Goal: Information Seeking & Learning: Learn about a topic

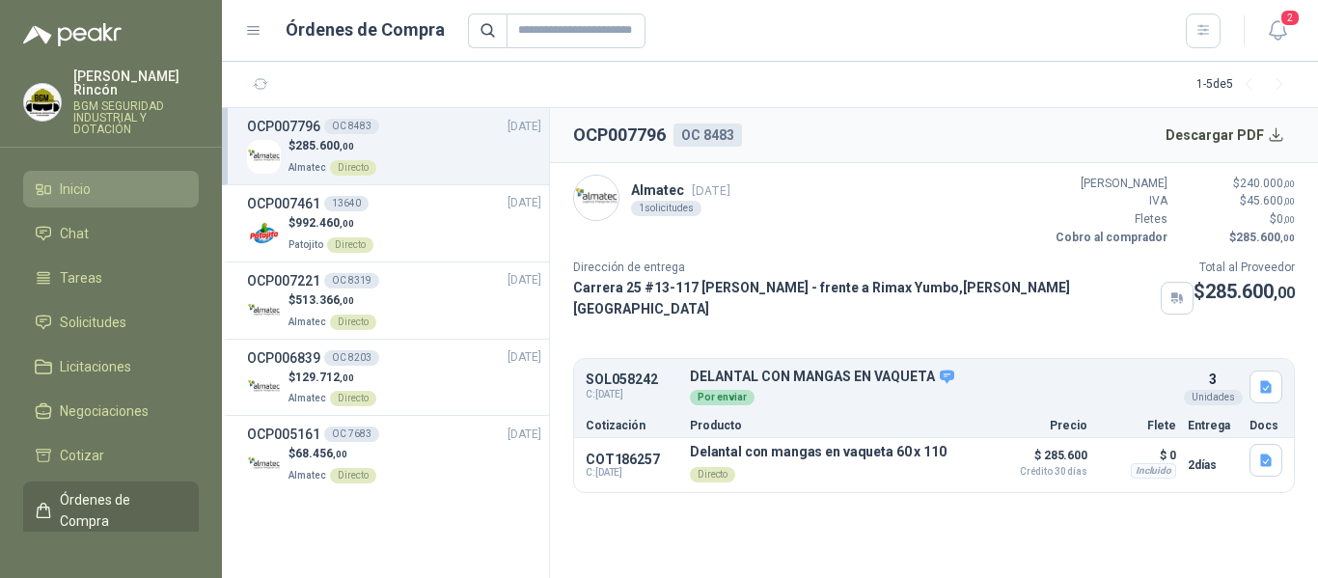
click at [139, 179] on li "Inicio" at bounding box center [111, 189] width 152 height 21
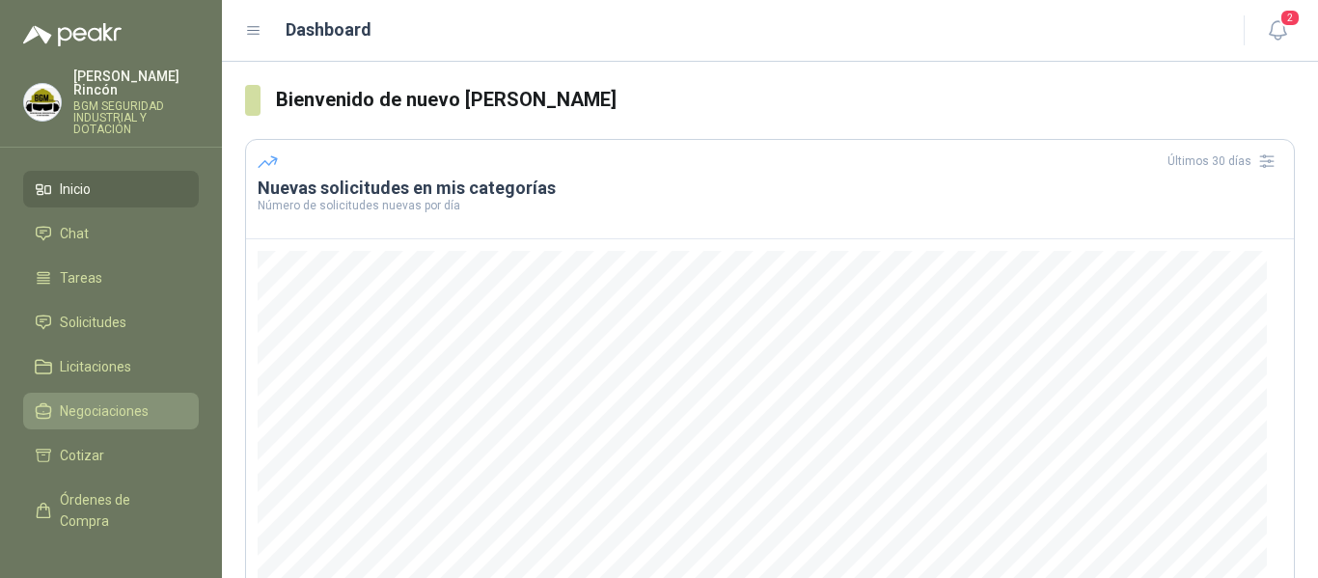
click at [99, 393] on link "Negociaciones" at bounding box center [111, 411] width 176 height 37
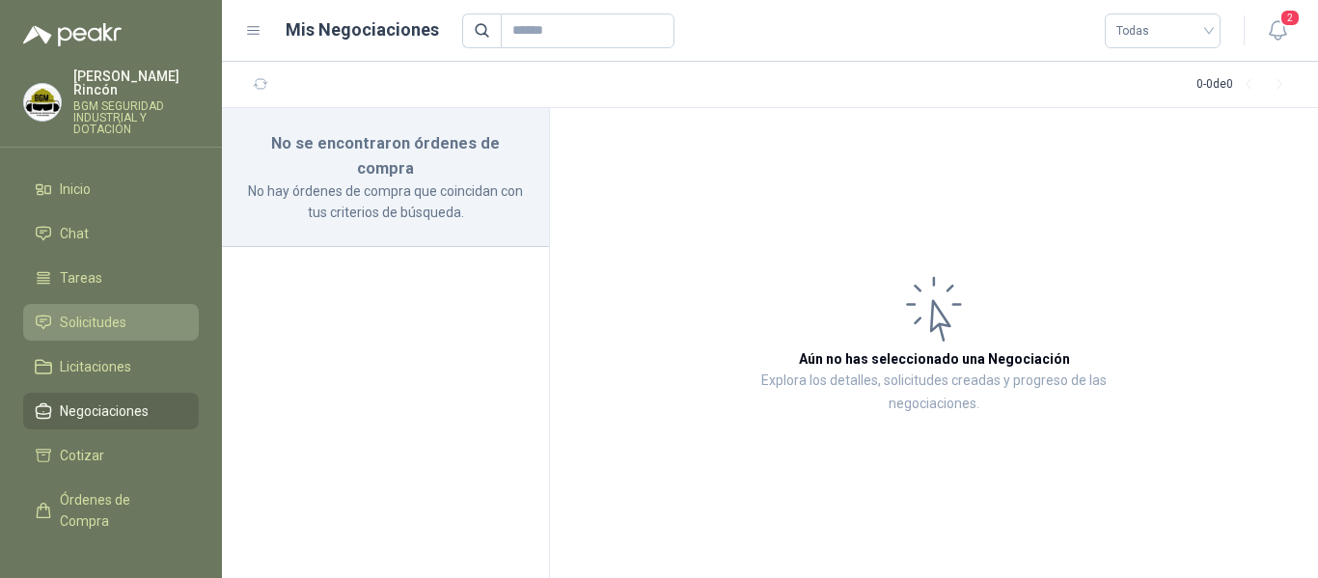
click at [111, 312] on span "Solicitudes" at bounding box center [93, 322] width 67 height 21
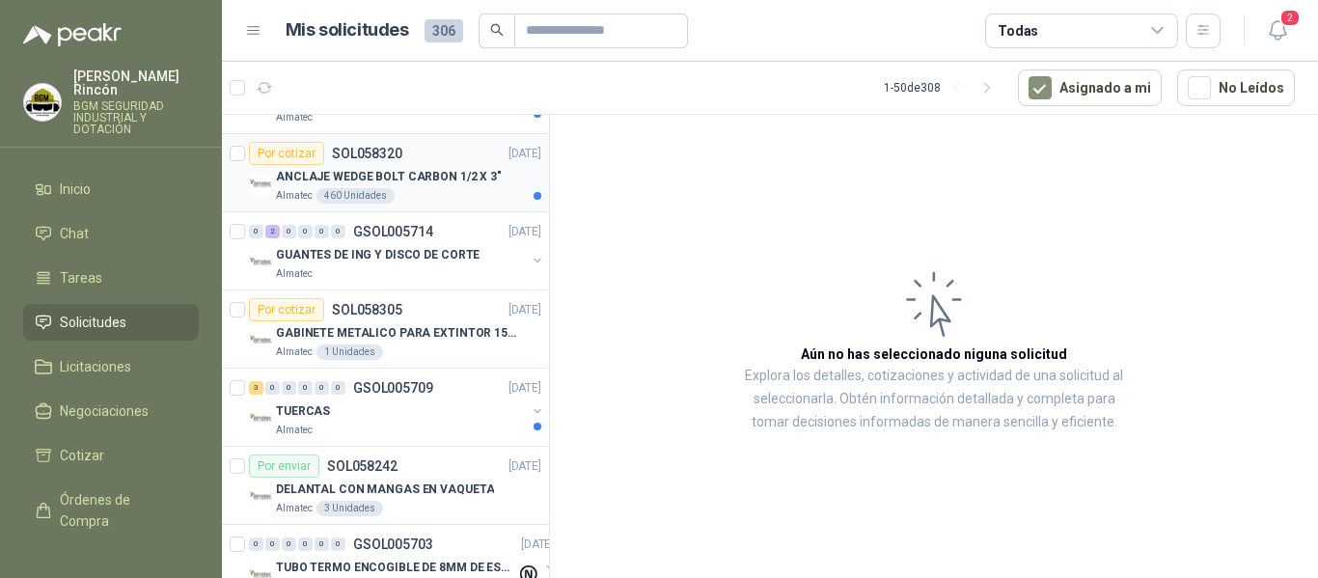
scroll to position [675, 0]
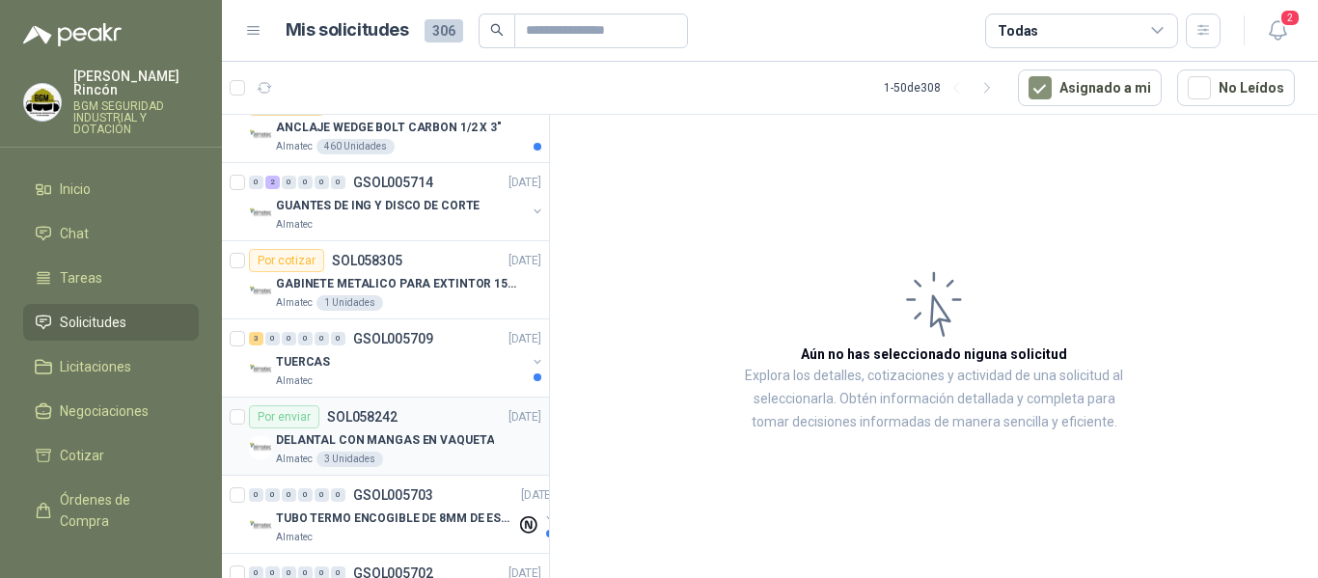
click at [356, 431] on p "DELANTAL CON MANGAS EN VAQUETA" at bounding box center [385, 440] width 218 height 18
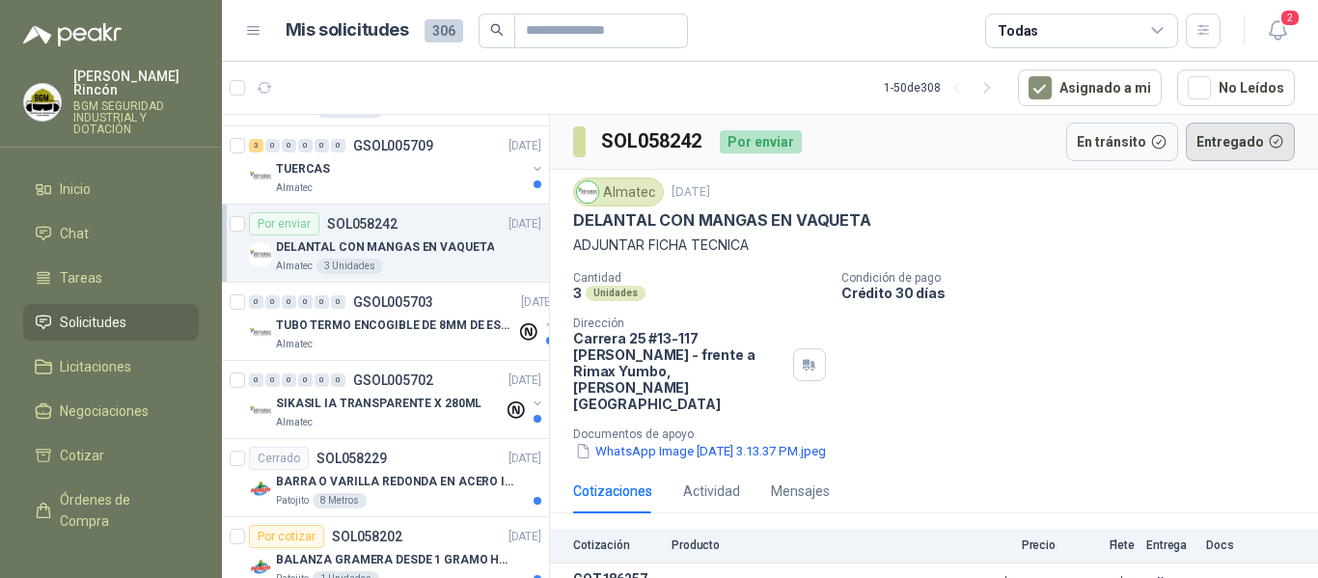
click at [1270, 144] on button "Entregado" at bounding box center [1241, 142] width 110 height 39
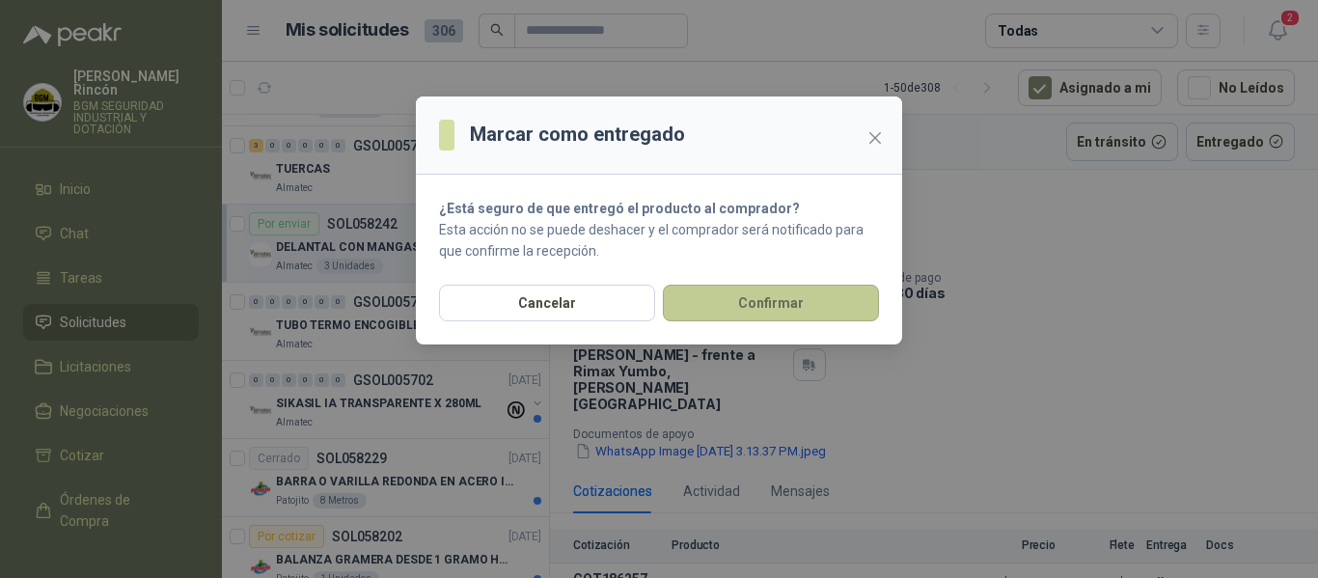
click at [826, 312] on button "Confirmar" at bounding box center [771, 303] width 216 height 37
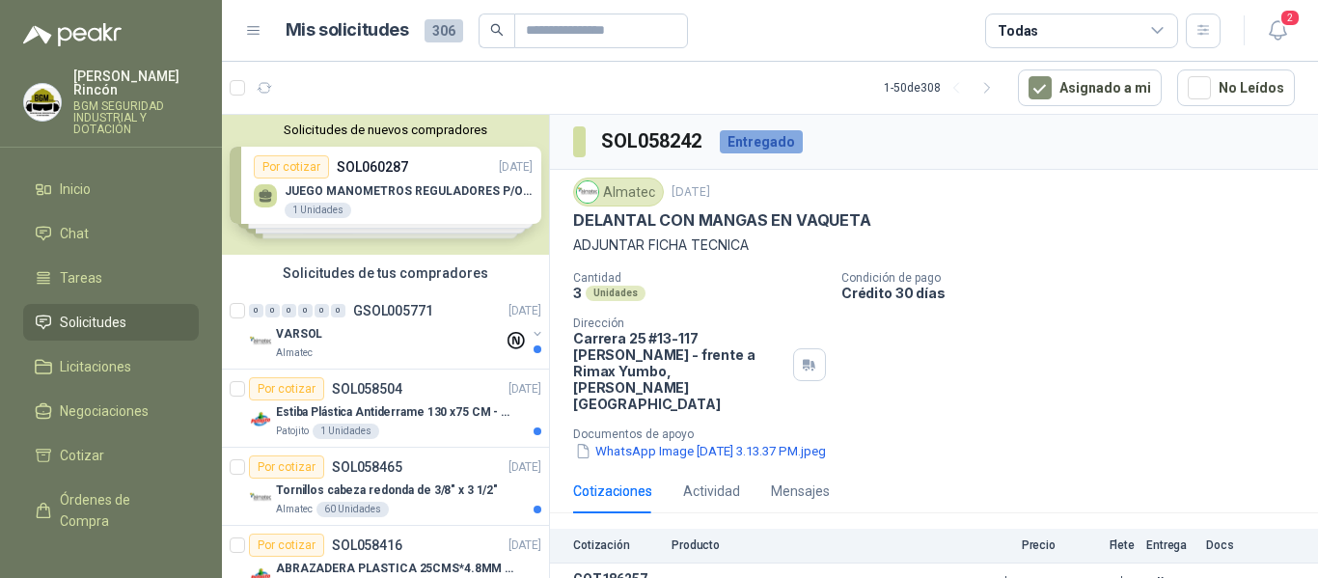
click at [434, 240] on div "Solicitudes de nuevos compradores Por cotizar SOL060287 06/10/25 JUEGO MANOMETR…" at bounding box center [385, 185] width 327 height 140
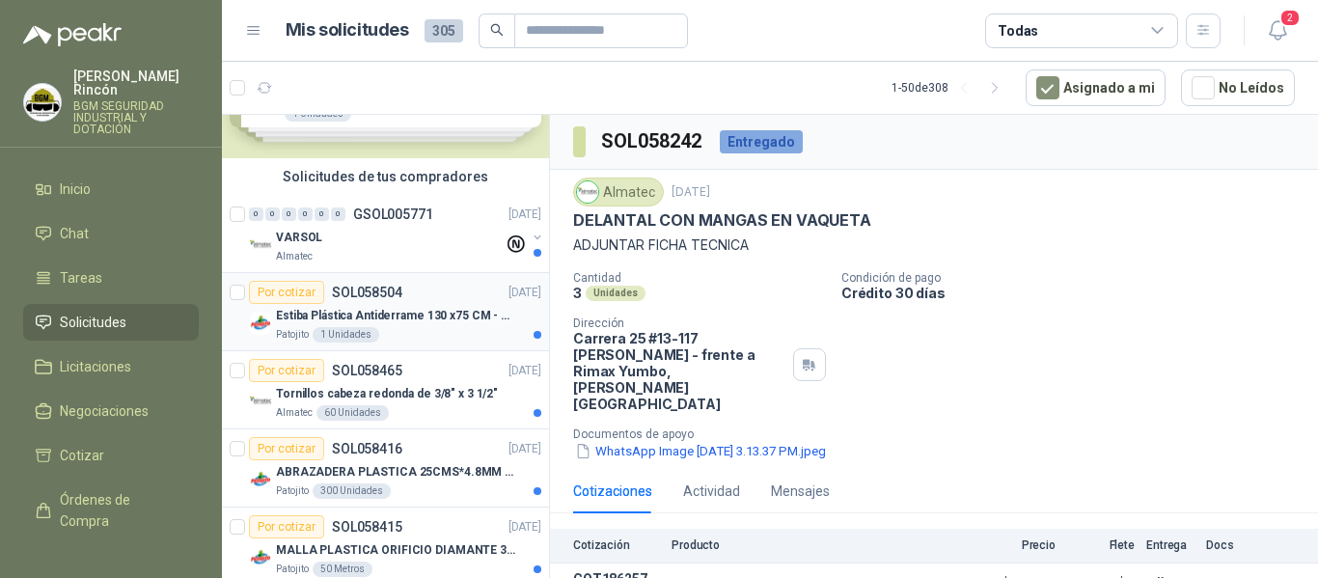
click at [428, 330] on div "Patojito 1 Unidades" at bounding box center [408, 334] width 265 height 15
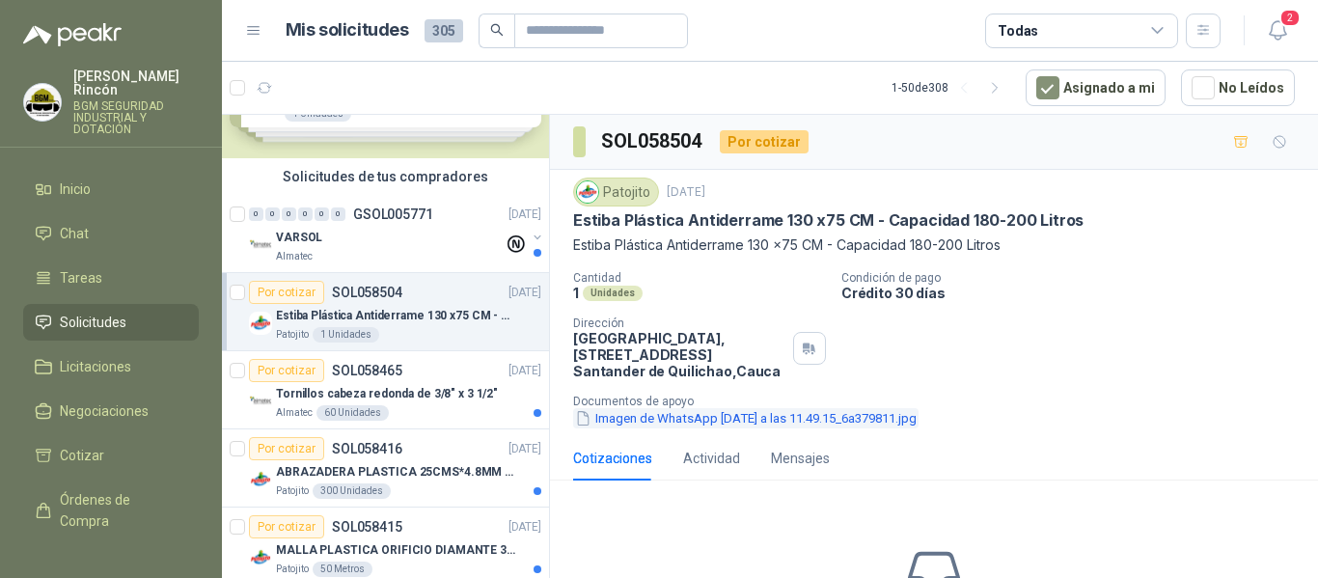
click at [880, 411] on button "Imagen de WhatsApp 2025-10-03 a las 11.49.15_6a379811.jpg" at bounding box center [745, 418] width 345 height 20
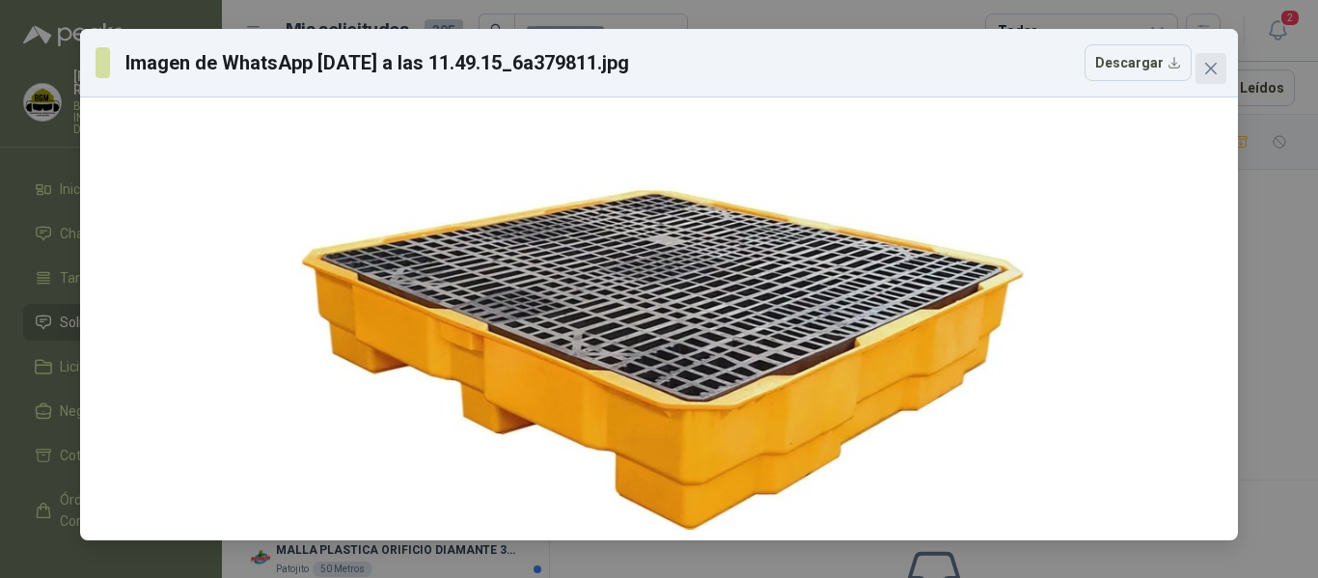
click at [1219, 71] on span "Close" at bounding box center [1211, 68] width 31 height 15
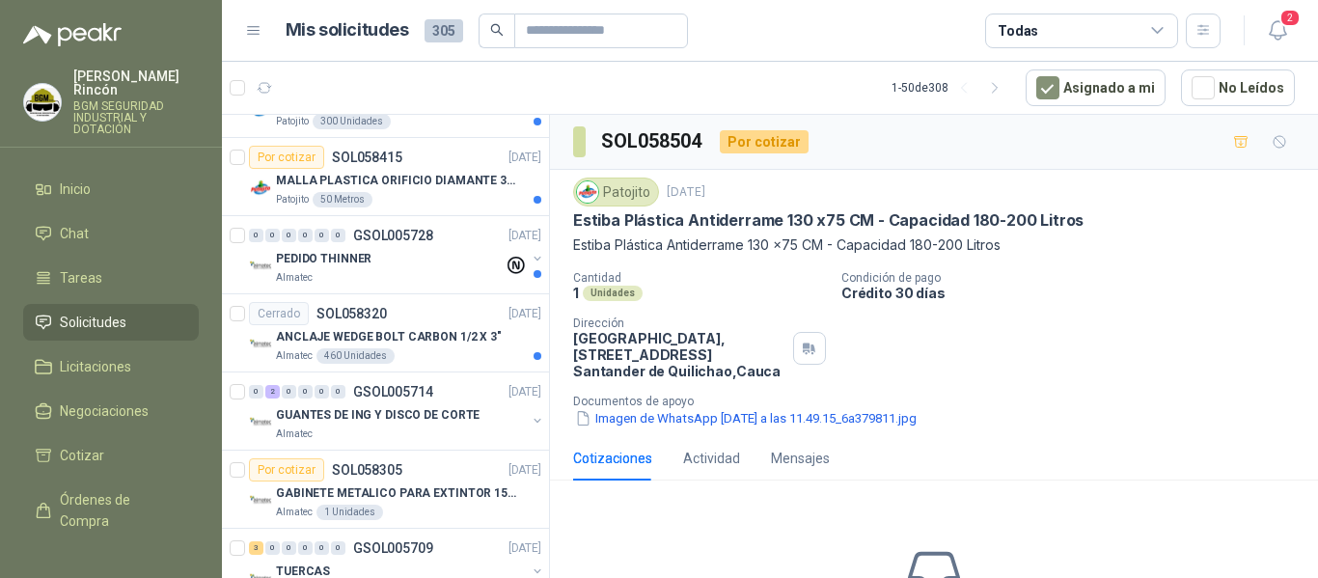
scroll to position [482, 0]
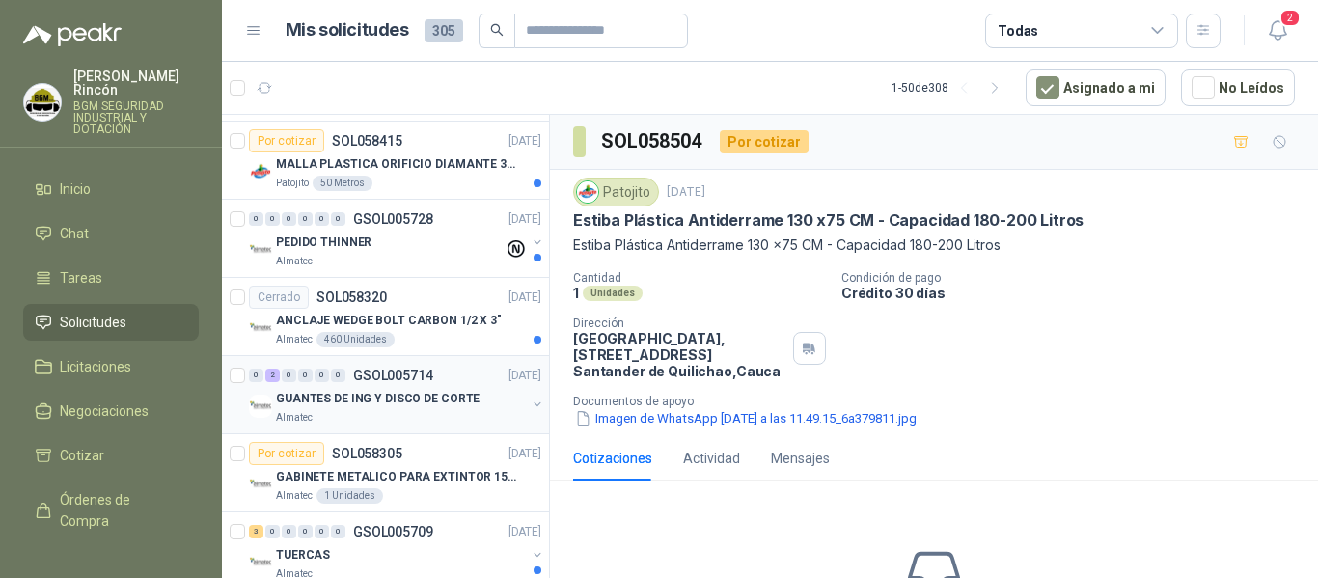
click at [492, 425] on div "Almatec" at bounding box center [401, 417] width 250 height 15
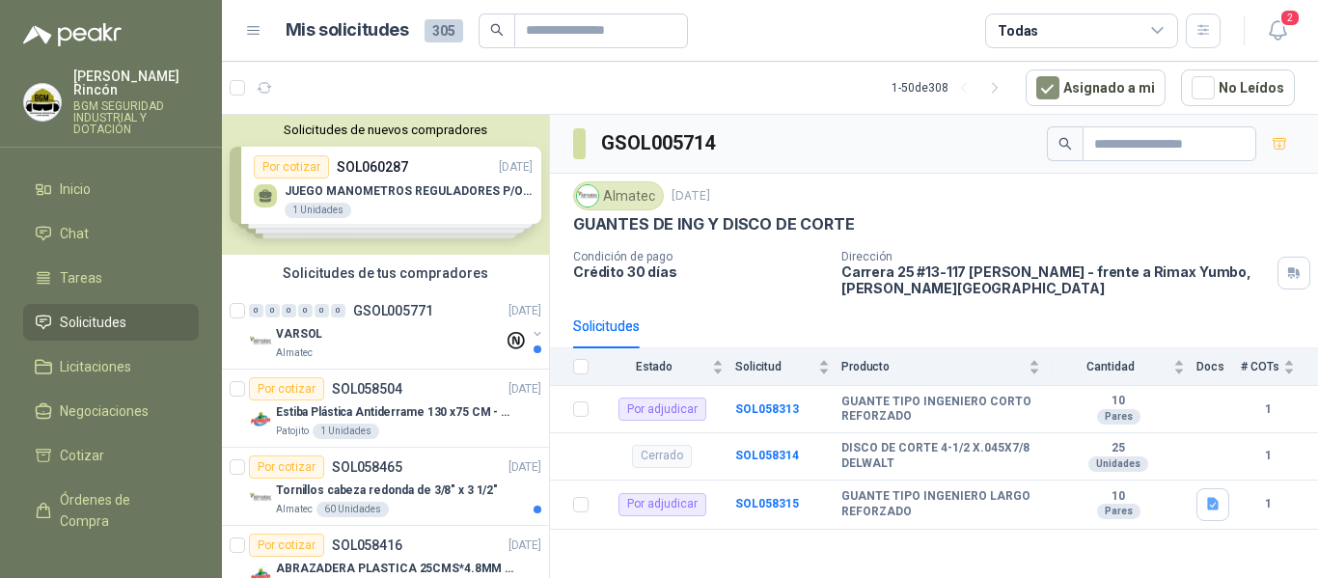
click at [125, 304] on link "Solicitudes" at bounding box center [111, 322] width 176 height 37
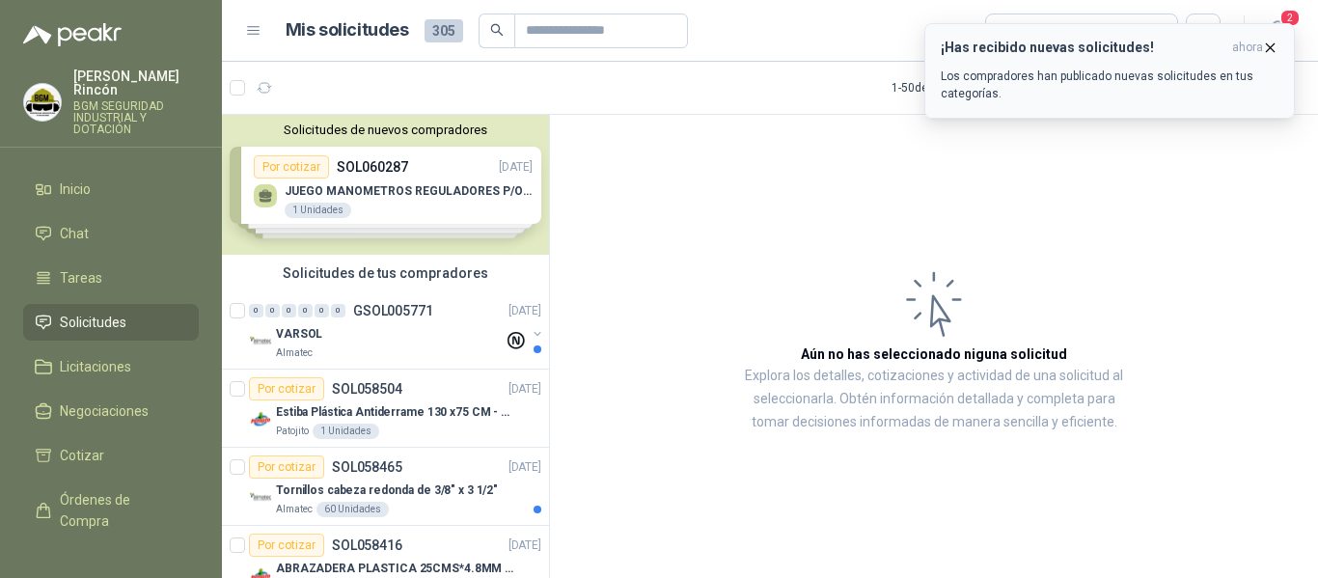
click at [1096, 75] on p "Los compradores han publicado nuevas solicitudes en tus categorías." at bounding box center [1110, 85] width 338 height 35
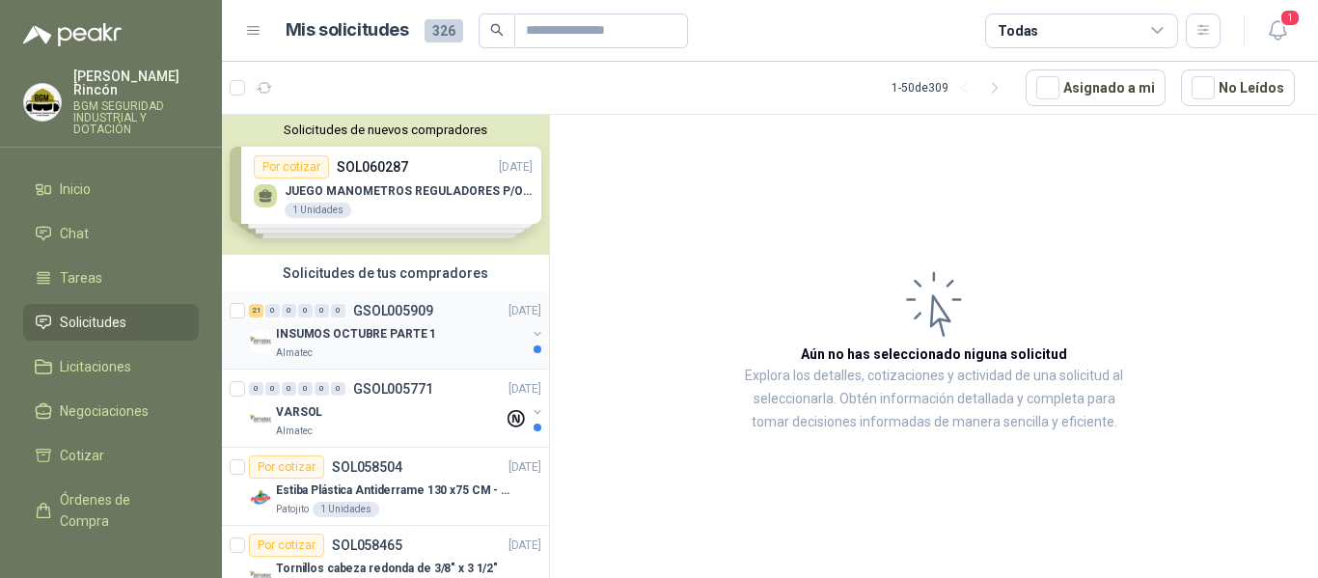
click at [432, 351] on div "Almatec" at bounding box center [401, 352] width 250 height 15
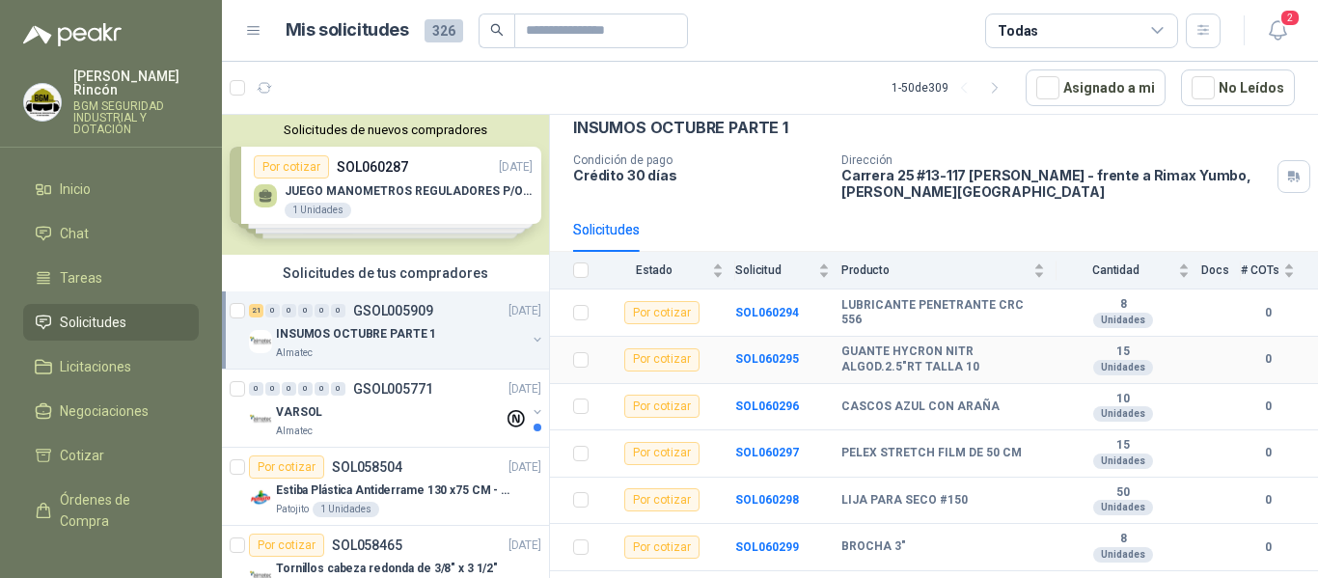
scroll to position [193, 0]
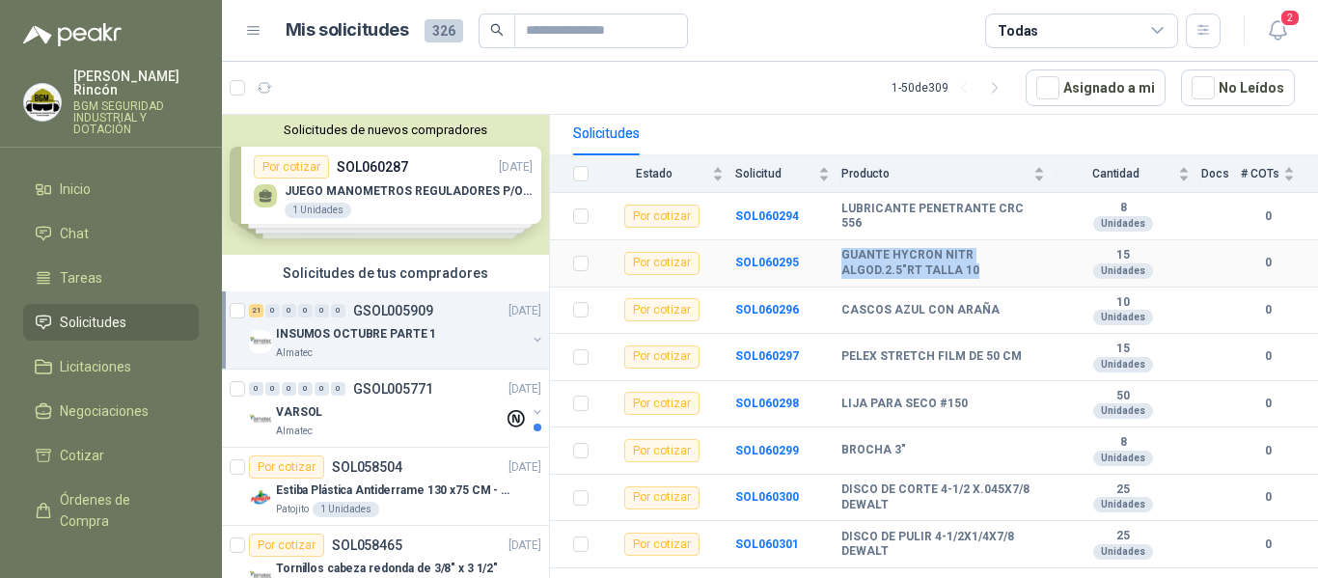
drag, startPoint x: 842, startPoint y: 253, endPoint x: 978, endPoint y: 277, distance: 138.2
click at [978, 277] on b "GUANTE HYCRON NITR ALGOD.2.5"RT TALLA 10" at bounding box center [943, 263] width 204 height 30
copy b "GUANTE HYCRON NITR ALGOD.2.5"RT TALLA 10"
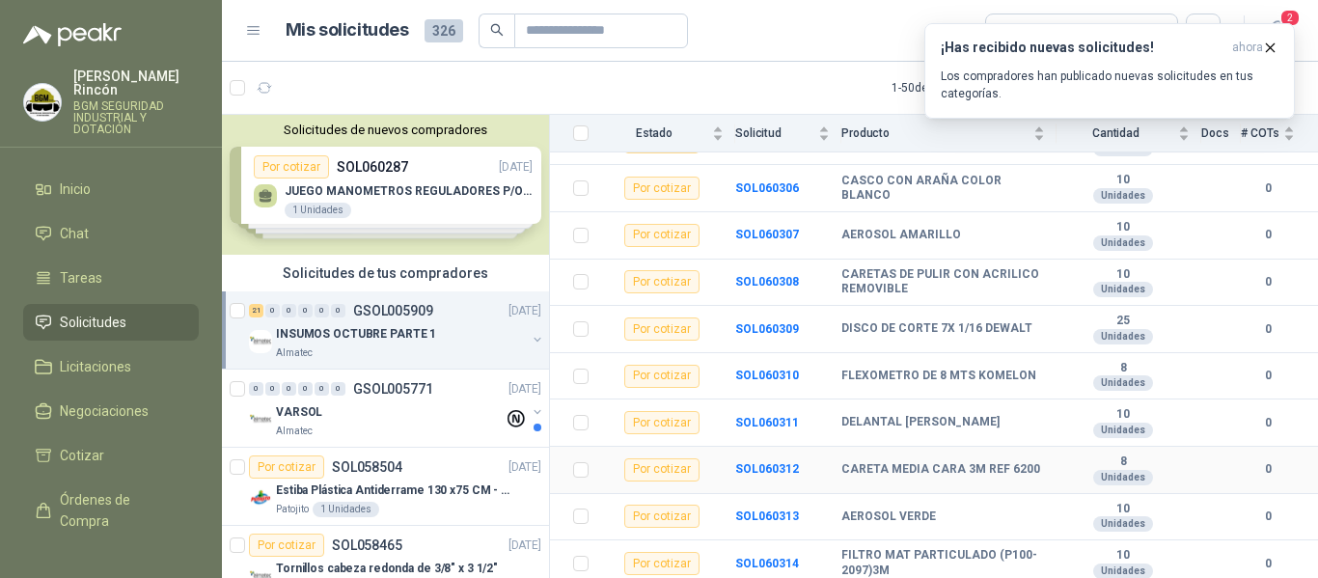
scroll to position [786, 0]
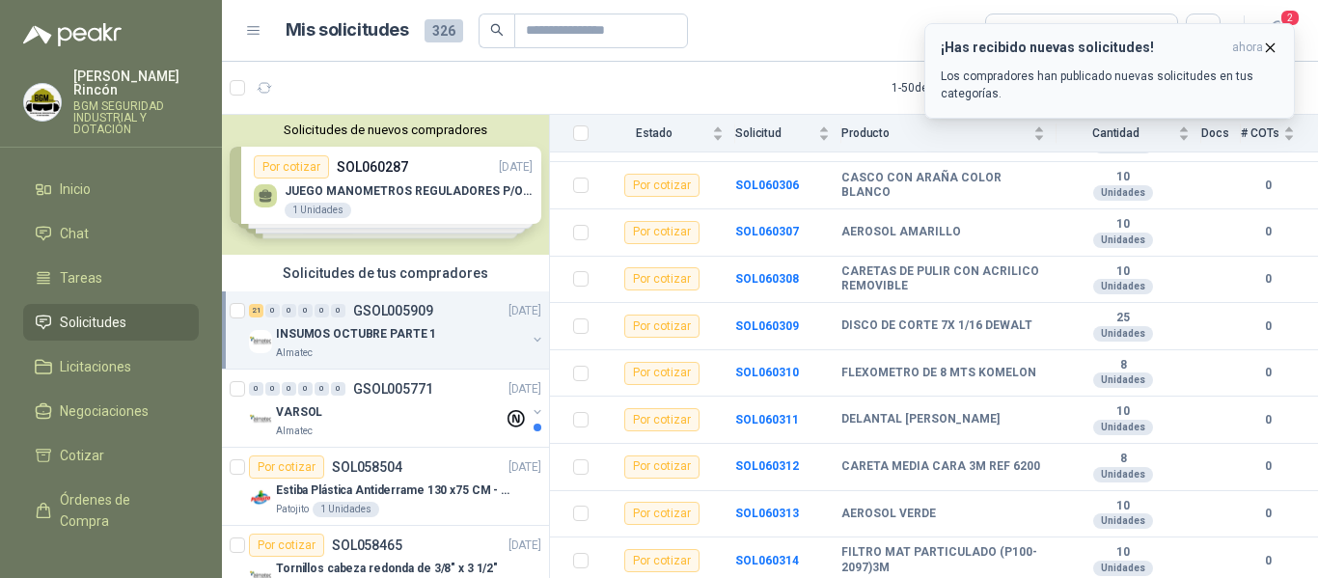
click at [1098, 71] on p "Los compradores han publicado nuevas solicitudes en tus categorías." at bounding box center [1110, 85] width 338 height 35
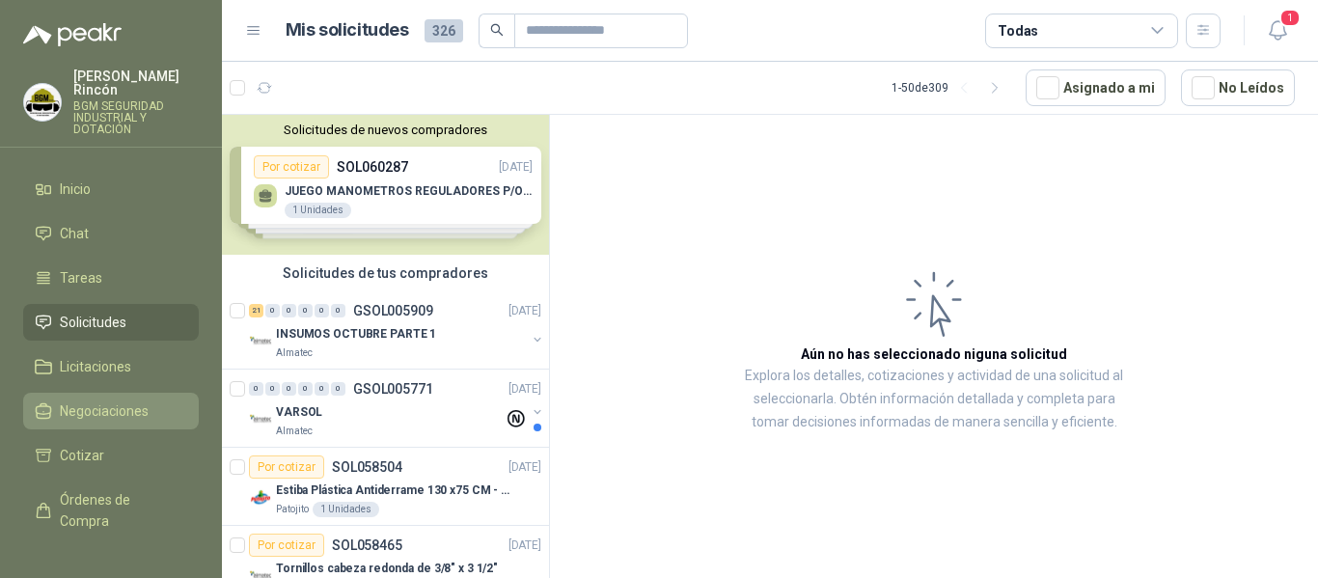
click at [88, 400] on span "Negociaciones" at bounding box center [104, 410] width 89 height 21
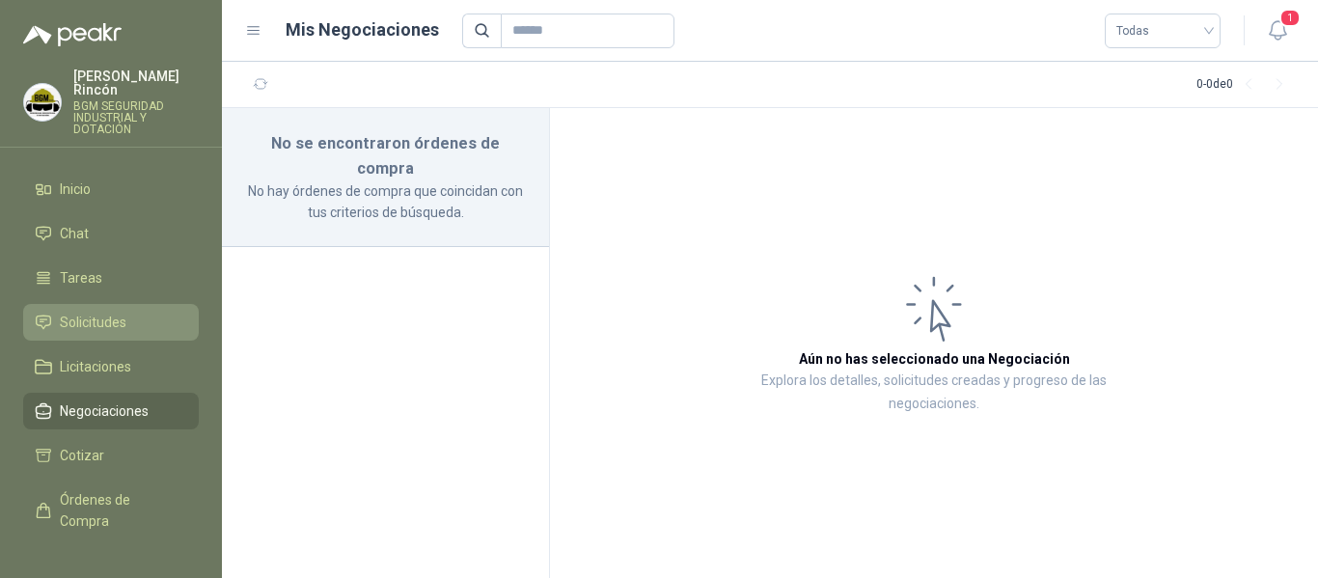
click at [102, 304] on link "Solicitudes" at bounding box center [111, 322] width 176 height 37
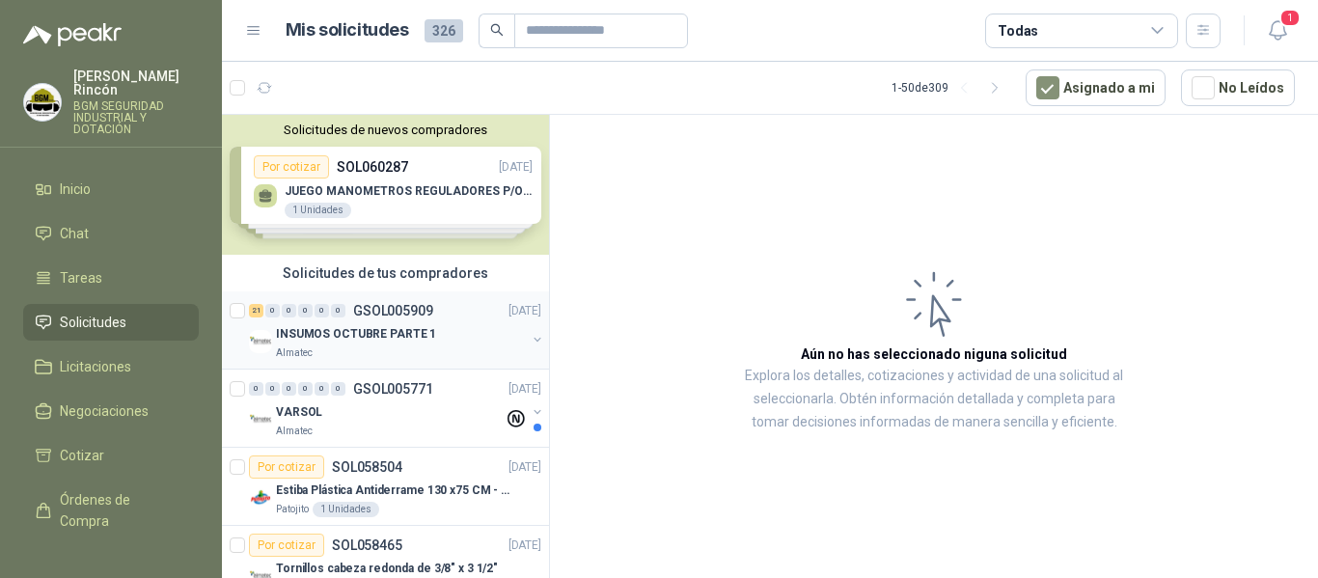
click at [426, 331] on p "INSUMOS OCTUBRE PARTE 1" at bounding box center [356, 334] width 160 height 18
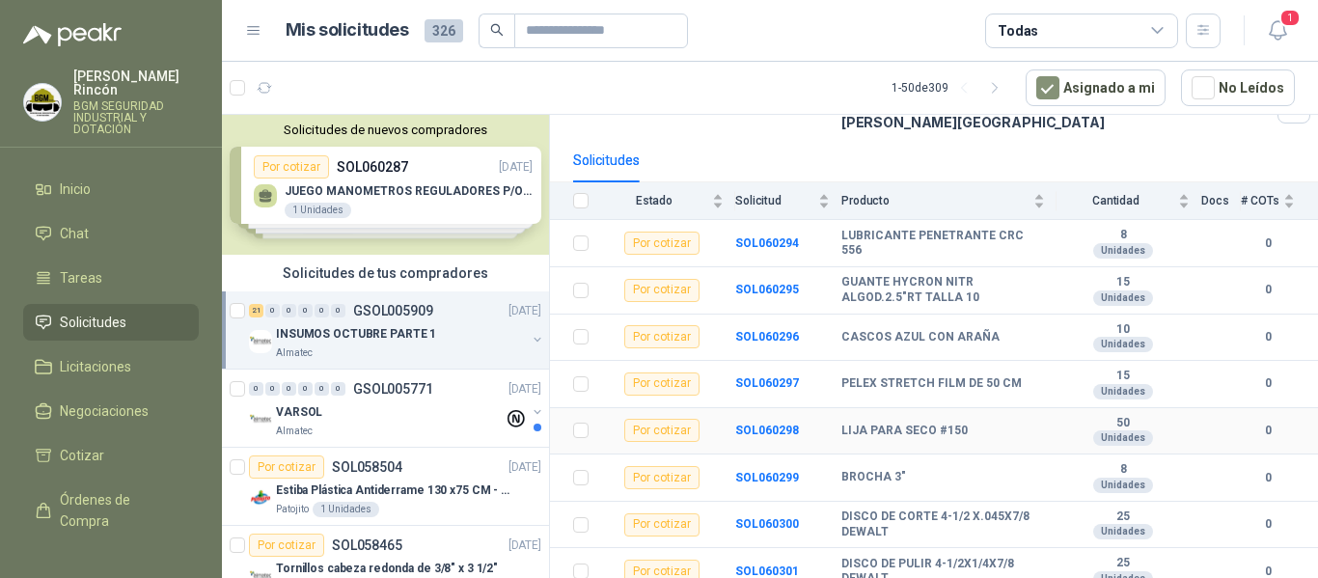
scroll to position [289, 0]
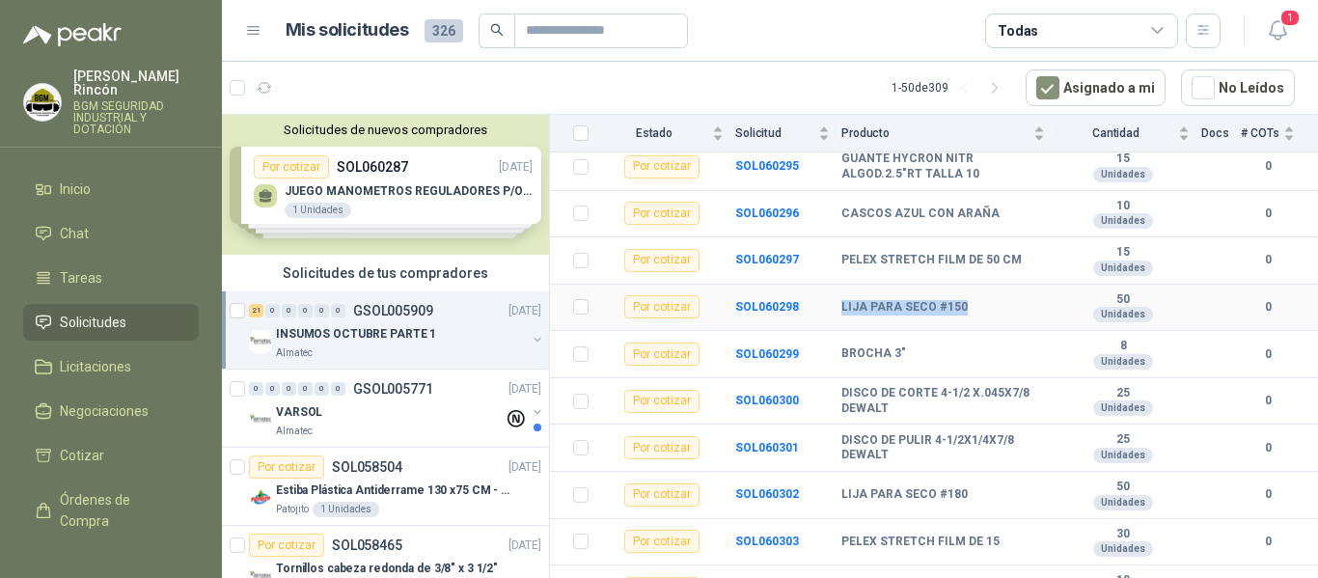
drag, startPoint x: 959, startPoint y: 303, endPoint x: 818, endPoint y: 299, distance: 140.9
click at [818, 299] on tr "Por cotizar SOL060298 LIJA PARA SECO #150 50 Unidades 0" at bounding box center [934, 308] width 768 height 47
copy tr "LIJA PARA SECO #150"
drag, startPoint x: 919, startPoint y: 356, endPoint x: 840, endPoint y: 344, distance: 79.0
click at [840, 350] on tr "Por cotizar SOL060299 BROCHA 3"  8 Unidades 0" at bounding box center [934, 354] width 768 height 47
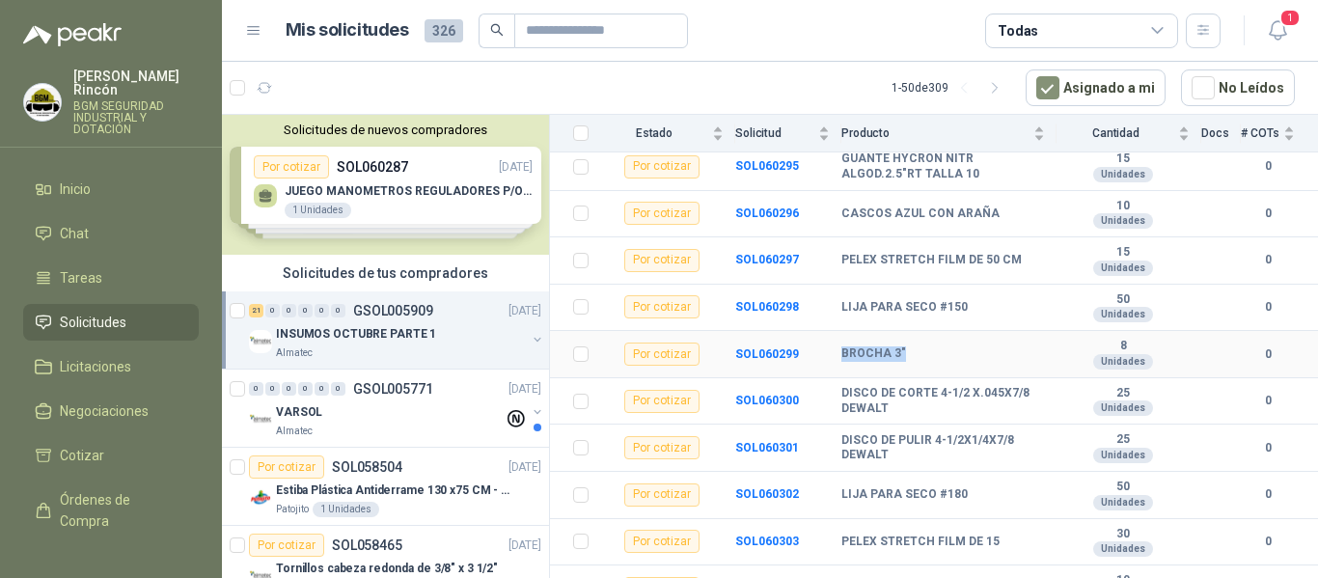
copy tr "BROCHA 3""
drag, startPoint x: 888, startPoint y: 415, endPoint x: 831, endPoint y: 394, distance: 60.8
click at [831, 394] on tr "Por cotizar SOL060300 DISCO DE CORTE 4-1/2 X.045X7/8 DEWALT 25 Unidades 0" at bounding box center [934, 401] width 768 height 47
copy tr "DISCO DE CORTE 4-1/2 X.045X7/8 DEWALT"
drag, startPoint x: 887, startPoint y: 457, endPoint x: 843, endPoint y: 442, distance: 46.1
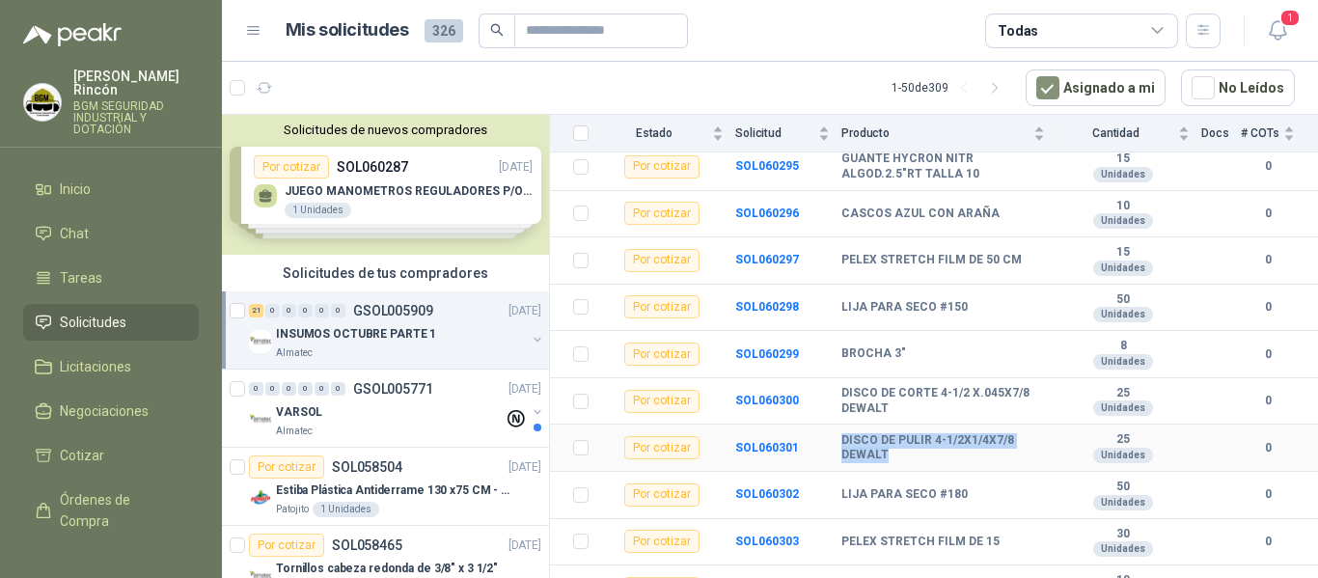
click at [843, 442] on b "DISCO DE PULIR 4-1/2X1/4X7/8 DEWALT" at bounding box center [943, 448] width 204 height 30
copy b "DISCO DE PULIR 4-1/2X1/4X7/8 DEWALT"
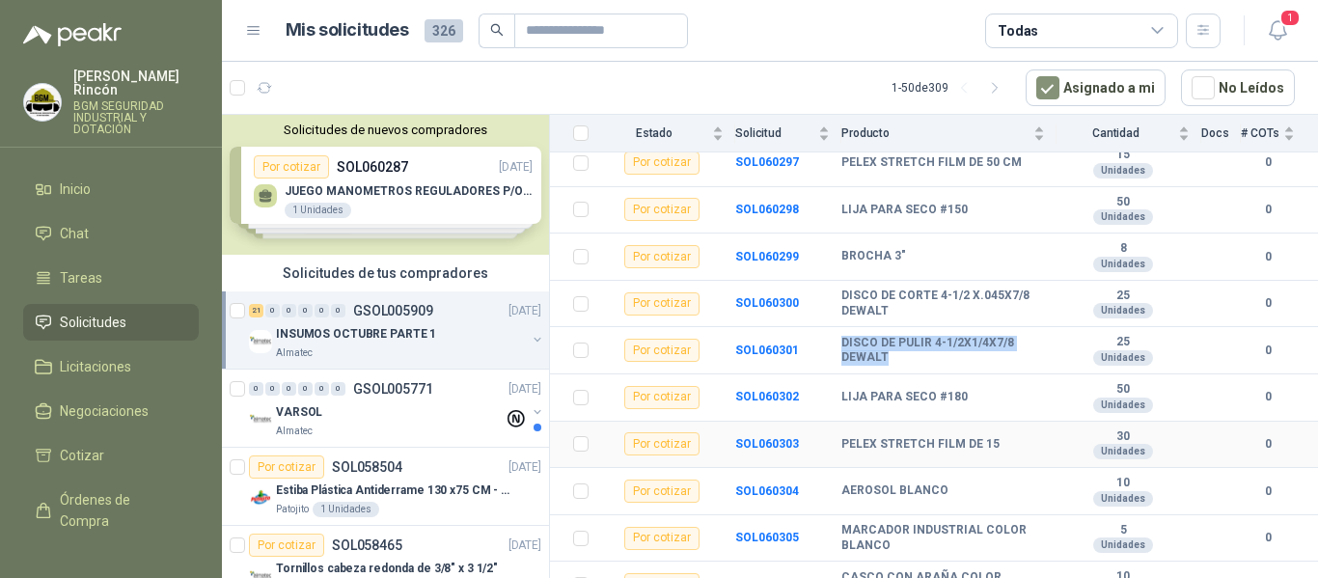
scroll to position [386, 0]
drag, startPoint x: 973, startPoint y: 399, endPoint x: 834, endPoint y: 399, distance: 139.0
click at [834, 399] on tr "Por cotizar SOL060302 LIJA PARA SECO #180 50 Unidades 0" at bounding box center [934, 398] width 768 height 47
copy tr "LIJA PARA SECO #180"
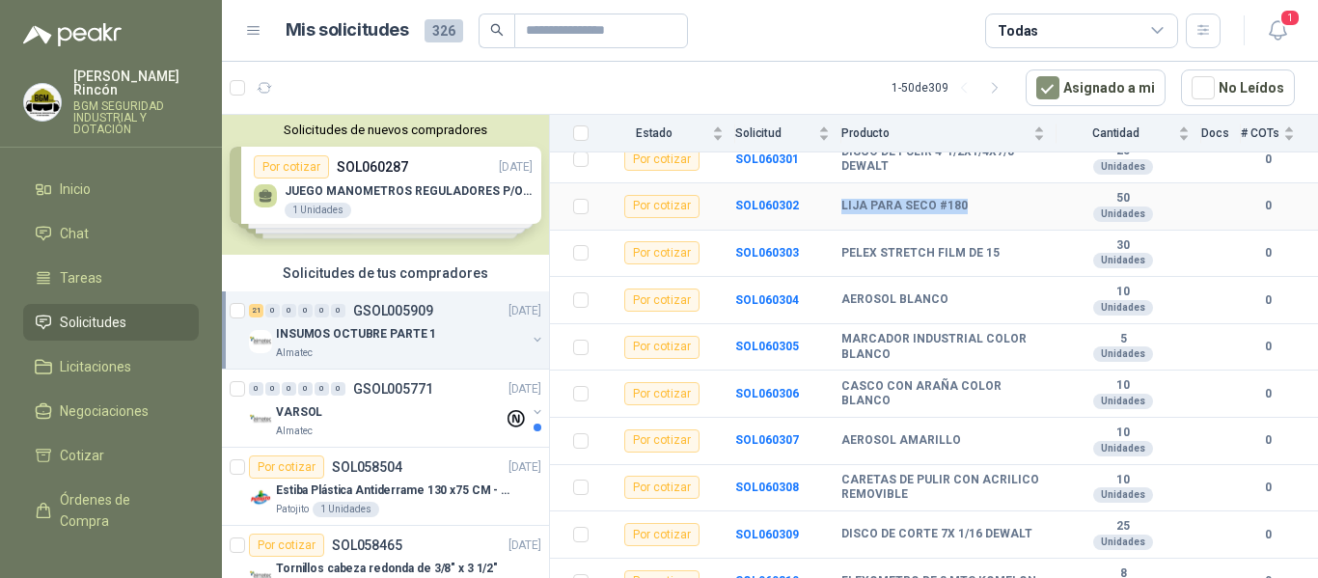
scroll to position [579, 0]
drag, startPoint x: 991, startPoint y: 251, endPoint x: 842, endPoint y: 256, distance: 148.7
click at [842, 256] on b "PELEX STRETCH FILM DE 15" at bounding box center [920, 252] width 158 height 15
copy b "PELEX STRETCH FILM DE 15"
drag, startPoint x: 841, startPoint y: 294, endPoint x: 950, endPoint y: 284, distance: 108.6
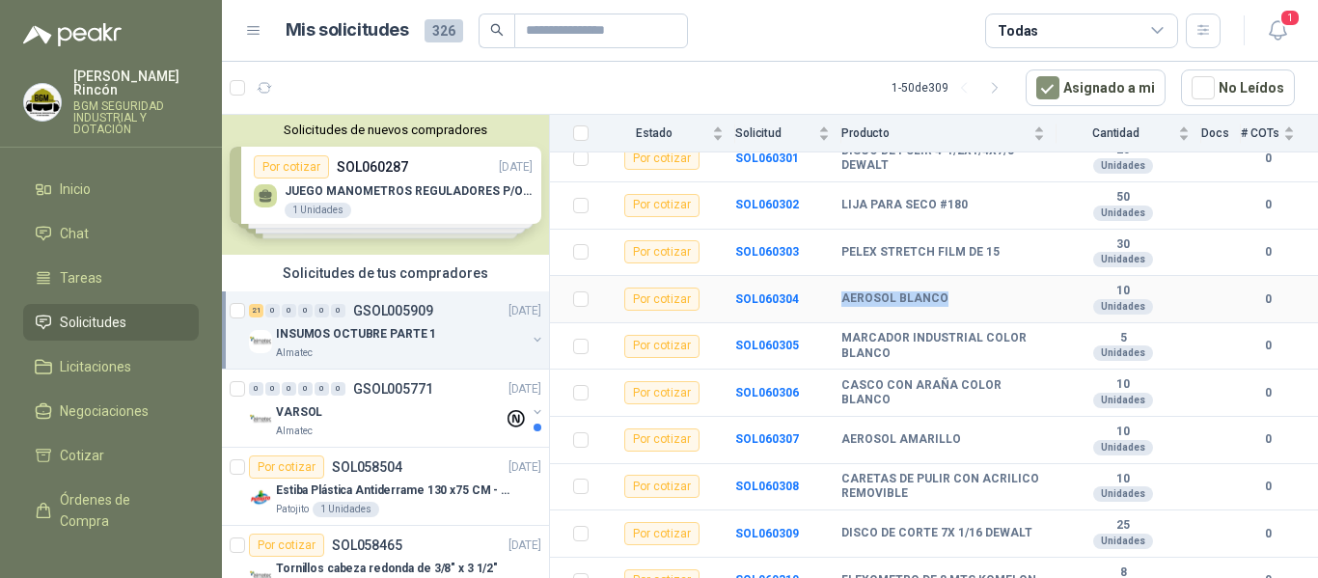
click at [950, 284] on td "AEROSOL BLANCO" at bounding box center [948, 299] width 215 height 47
copy b "AEROSOL BLANCO"
drag, startPoint x: 842, startPoint y: 333, endPoint x: 1010, endPoint y: 352, distance: 169.0
click at [1010, 352] on b "MARCADOR INDUSTRIAL COLOR BLANCO" at bounding box center [943, 346] width 204 height 30
copy b "MARCADOR INDUSTRIAL COLOR BLANCO"
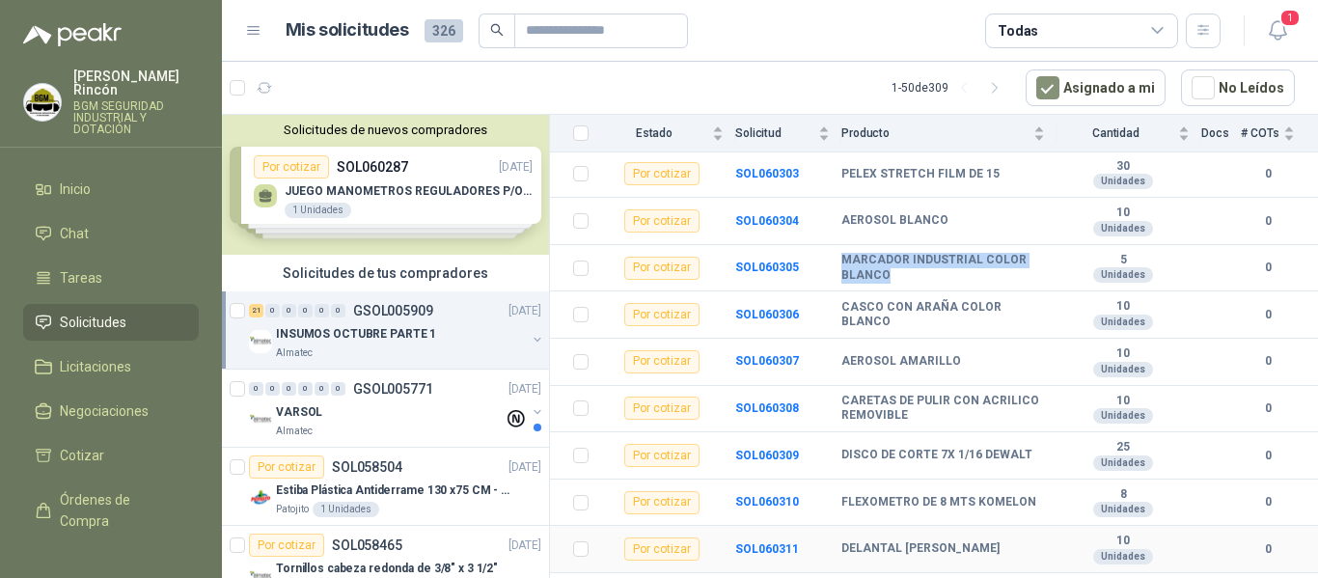
scroll to position [772, 0]
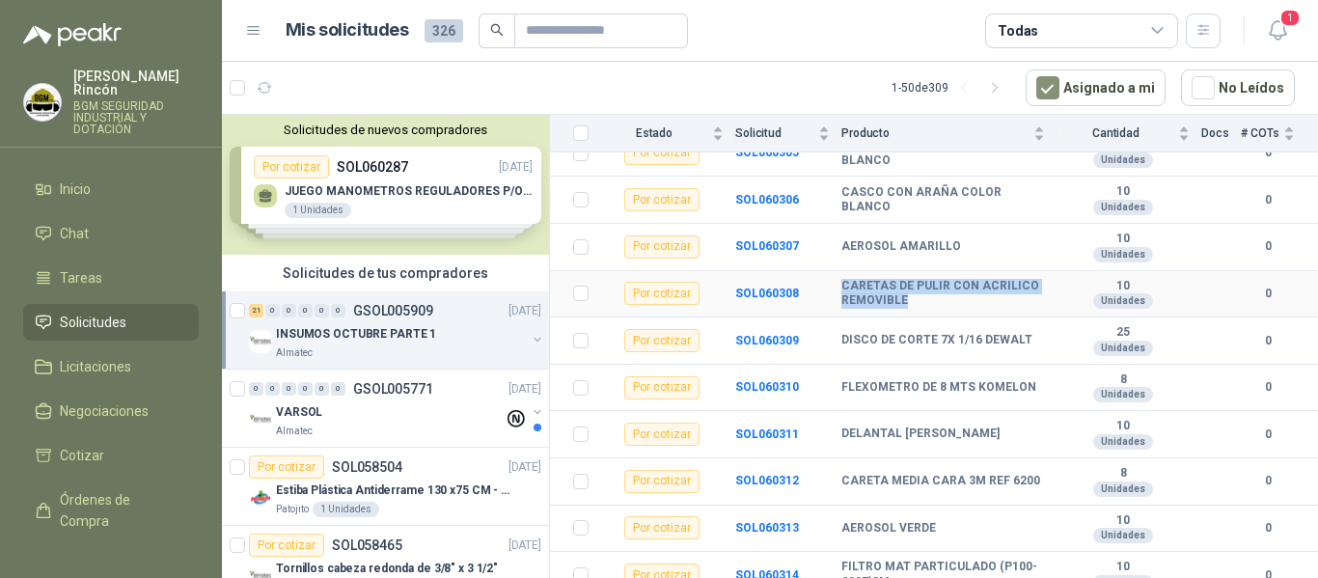
drag, startPoint x: 916, startPoint y: 302, endPoint x: 843, endPoint y: 277, distance: 76.6
click at [843, 277] on td "CARETAS DE PULIR CON ACRILICO REMOVIBLE" at bounding box center [948, 294] width 215 height 47
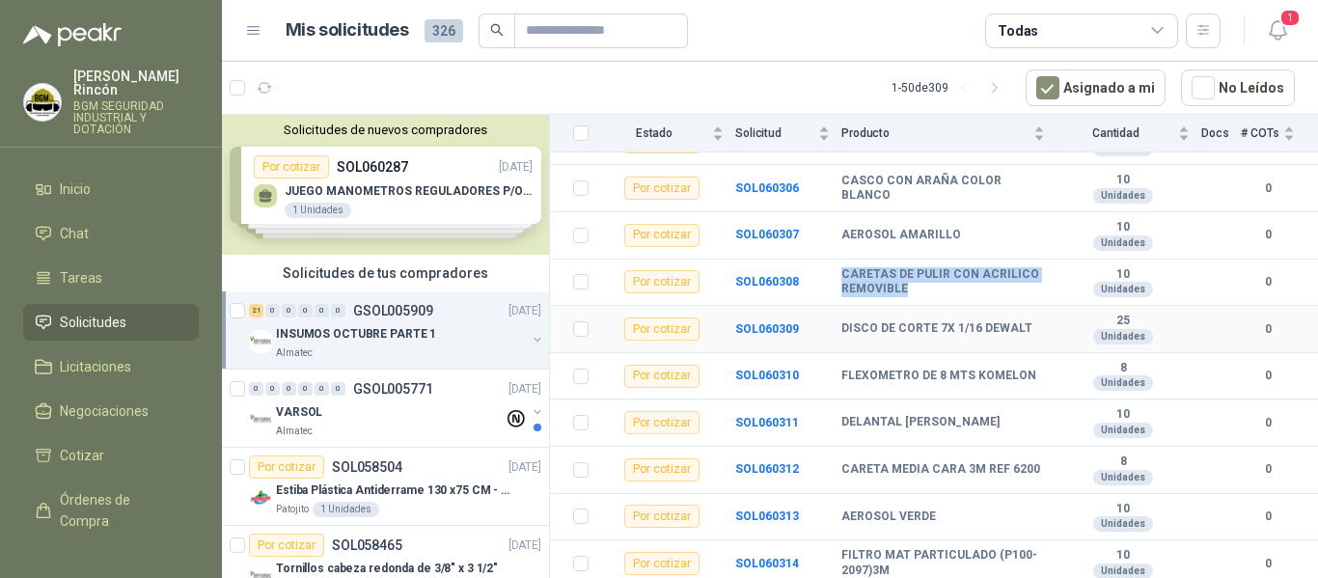
scroll to position [786, 0]
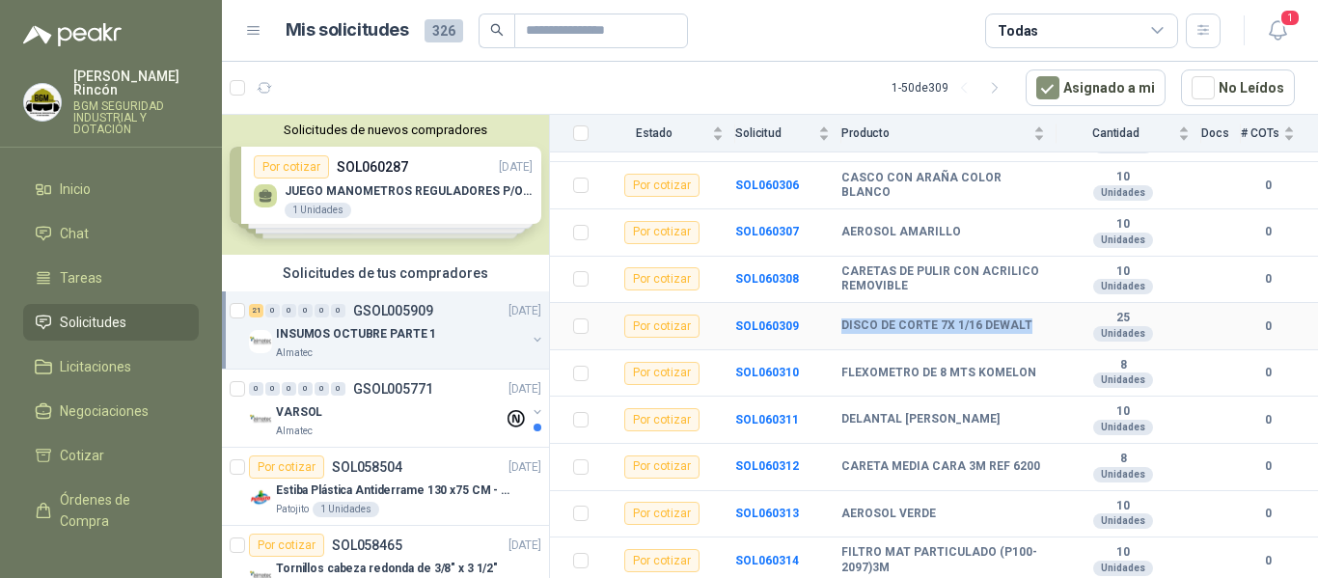
drag, startPoint x: 1025, startPoint y: 323, endPoint x: 823, endPoint y: 310, distance: 202.1
click at [823, 310] on tr "Por cotizar SOL060309 DISCO DE CORTE 7X 1/16 DEWALT 25 Unidades 0" at bounding box center [934, 326] width 768 height 47
drag, startPoint x: 843, startPoint y: 371, endPoint x: 1038, endPoint y: 367, distance: 195.0
click at [1038, 367] on td "FLEXOMETRO DE 8 MTS KOMELON" at bounding box center [948, 373] width 215 height 47
drag, startPoint x: 954, startPoint y: 414, endPoint x: 828, endPoint y: 410, distance: 126.5
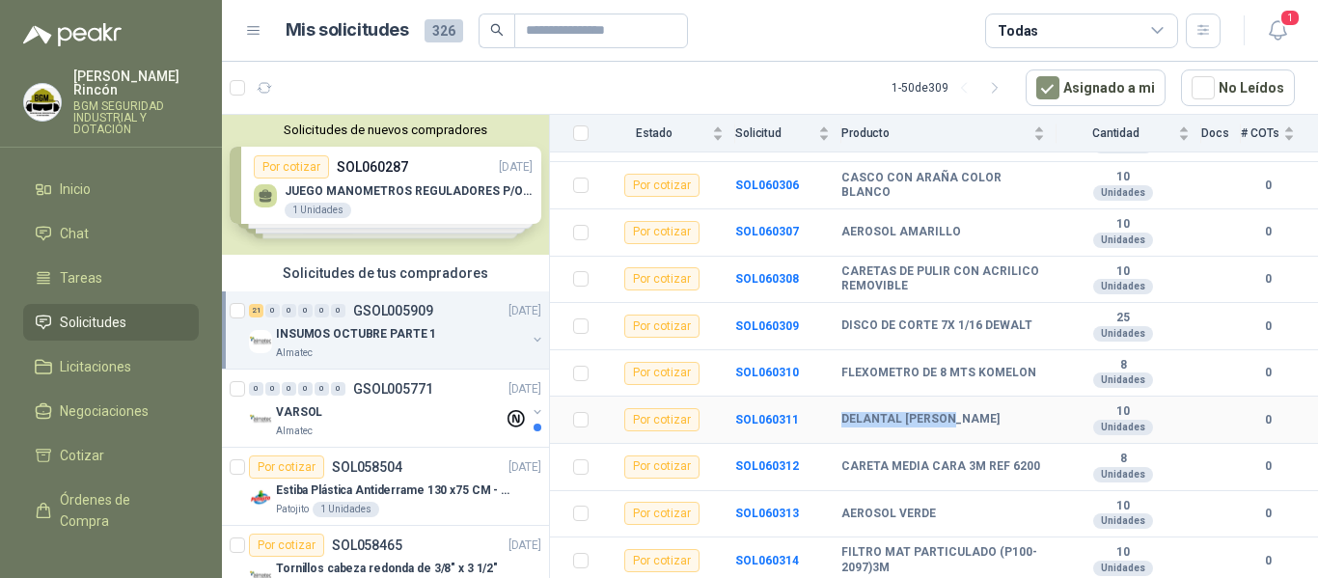
click at [828, 410] on tr "Por cotizar SOL060311 DELANTAL DE JEAN 10 Unidades 0" at bounding box center [934, 420] width 768 height 47
drag, startPoint x: 1032, startPoint y: 467, endPoint x: 812, endPoint y: 452, distance: 220.5
click at [812, 452] on tr "Por cotizar SOL060312 CARETA MEDIA CARA 3M REF 6200 8 Unidades 0" at bounding box center [934, 467] width 768 height 47
drag, startPoint x: 890, startPoint y: 564, endPoint x: 839, endPoint y: 538, distance: 57.4
click at [839, 538] on tr "Por cotizar SOL060314 FILTRO MAT PARTICULADO (P100-2097)3M 10 Unidades 0" at bounding box center [934, 560] width 768 height 47
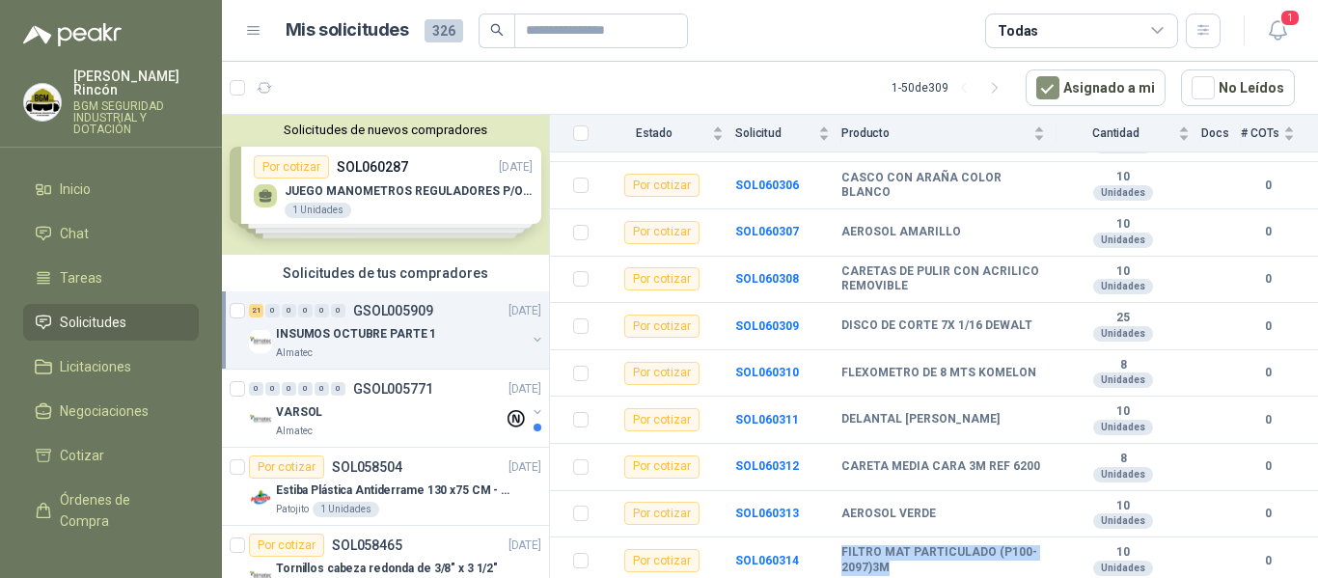
click at [97, 312] on span "Solicitudes" at bounding box center [93, 322] width 67 height 21
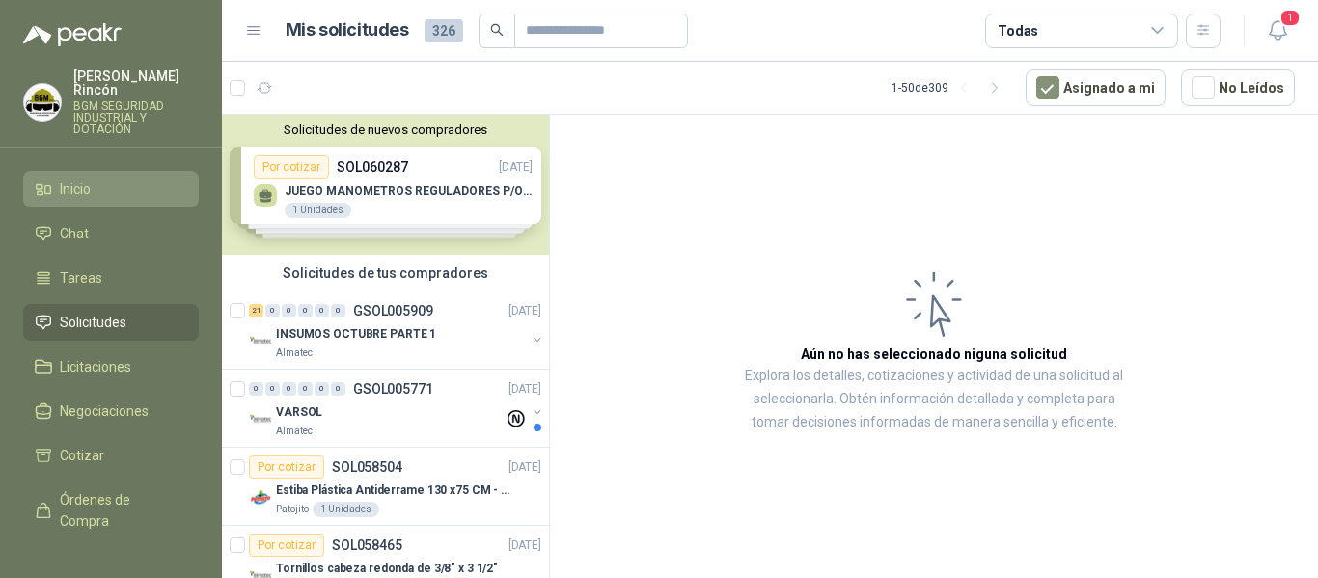
click at [102, 180] on li "Inicio" at bounding box center [111, 189] width 152 height 21
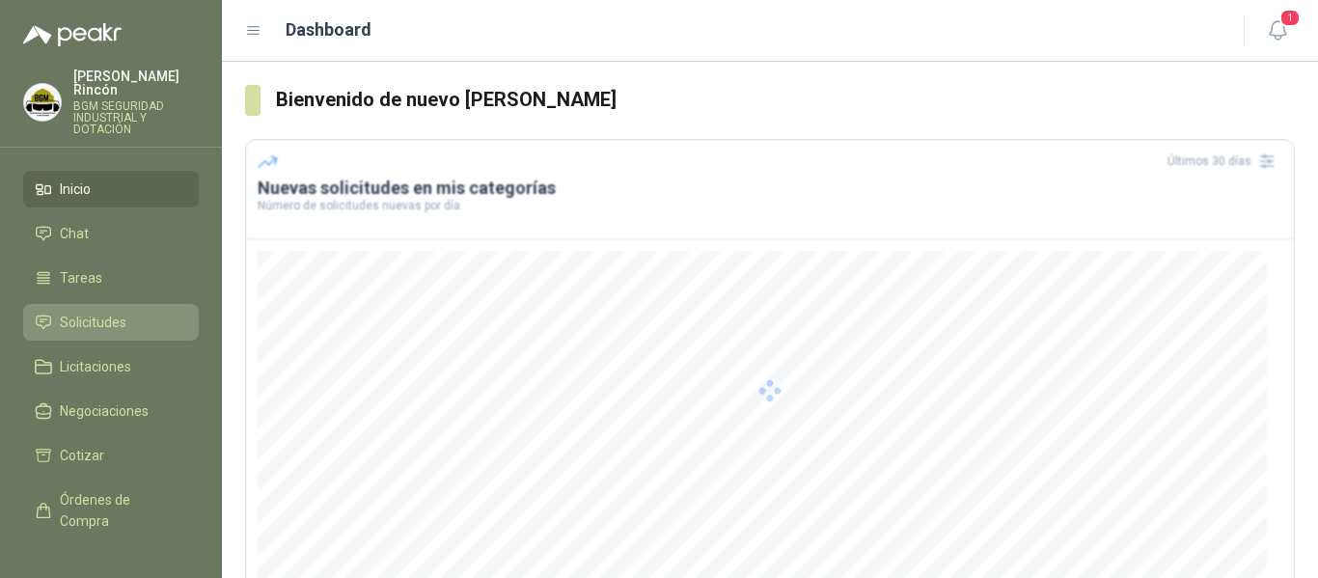
click at [98, 325] on link "Solicitudes" at bounding box center [111, 322] width 176 height 37
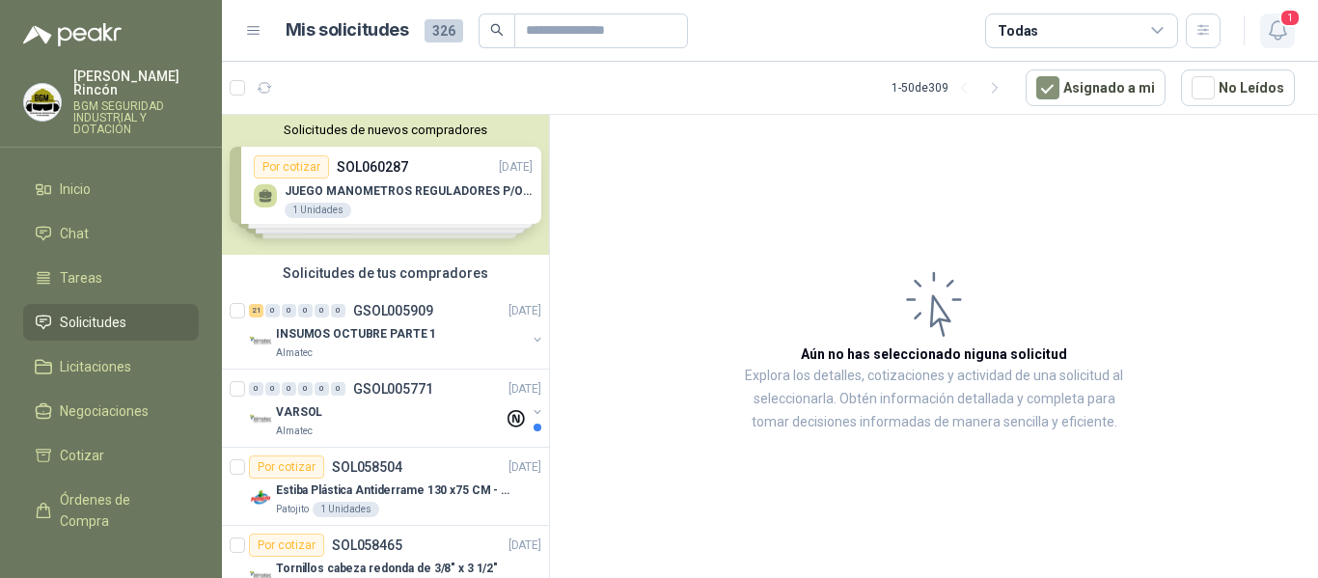
click at [1272, 42] on button "1" at bounding box center [1277, 31] width 35 height 35
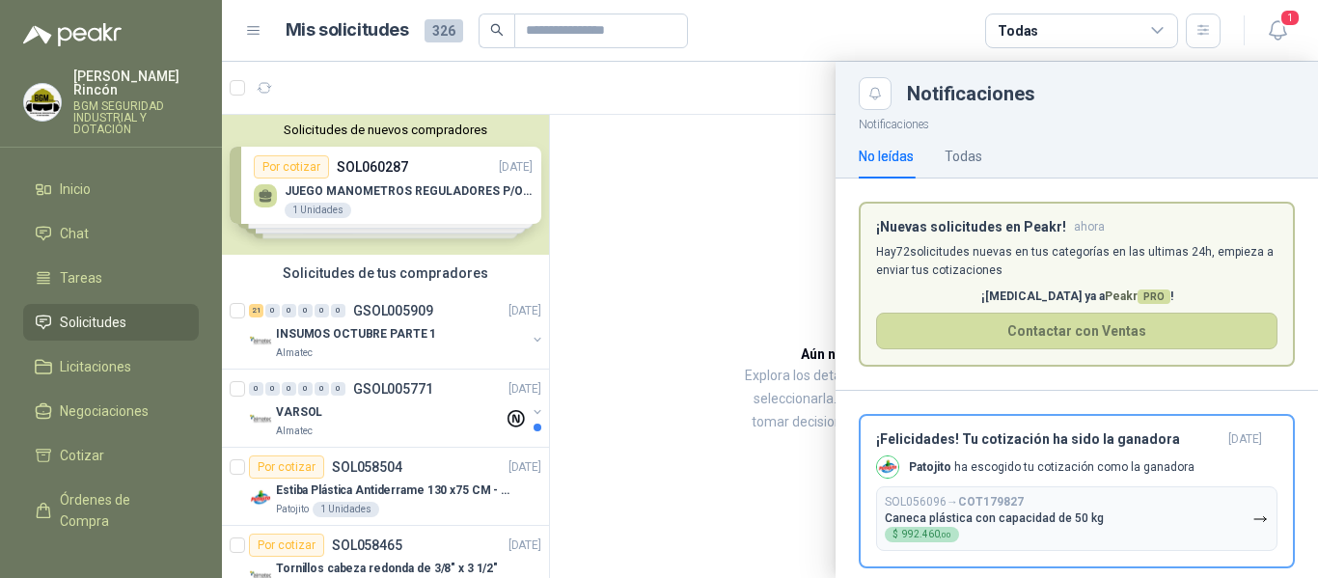
click at [415, 345] on div at bounding box center [770, 320] width 1096 height 516
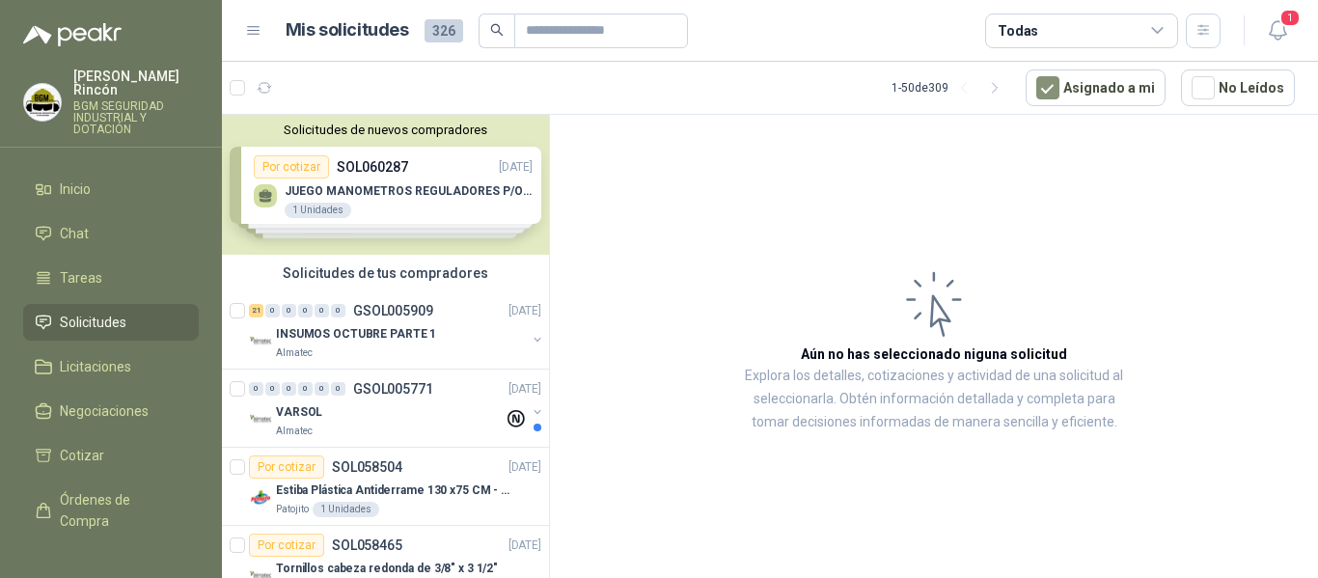
click at [415, 345] on div "Almatec" at bounding box center [401, 352] width 250 height 15
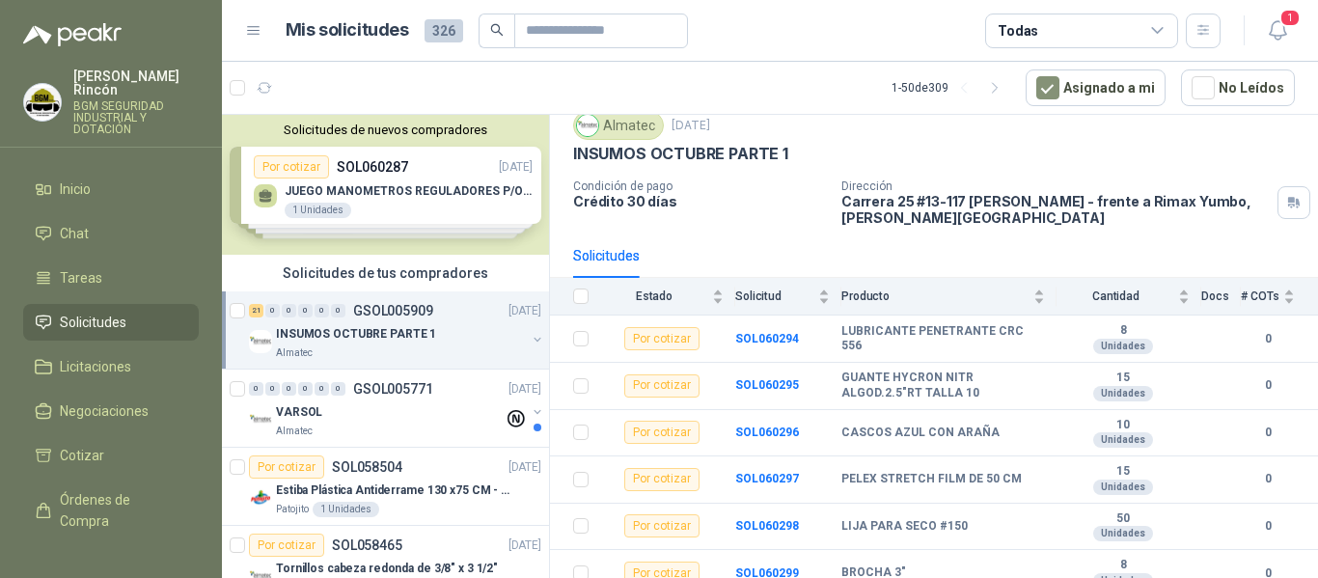
scroll to position [96, 0]
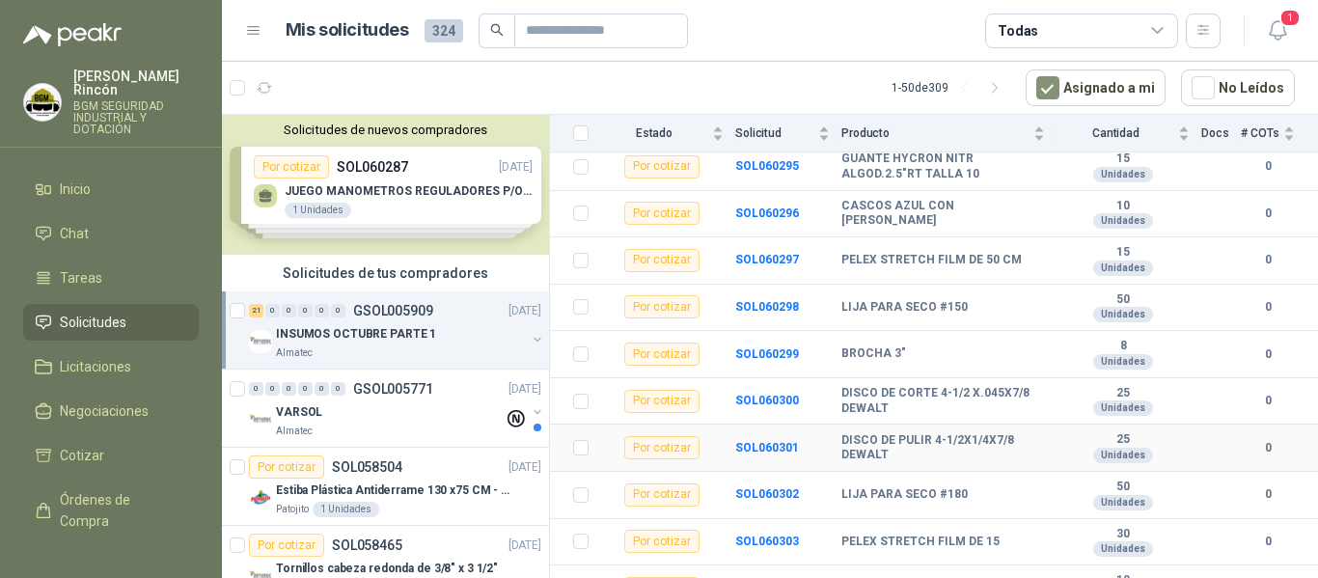
scroll to position [675, 0]
